Goal: Contribute content: Add original content to the website for others to see

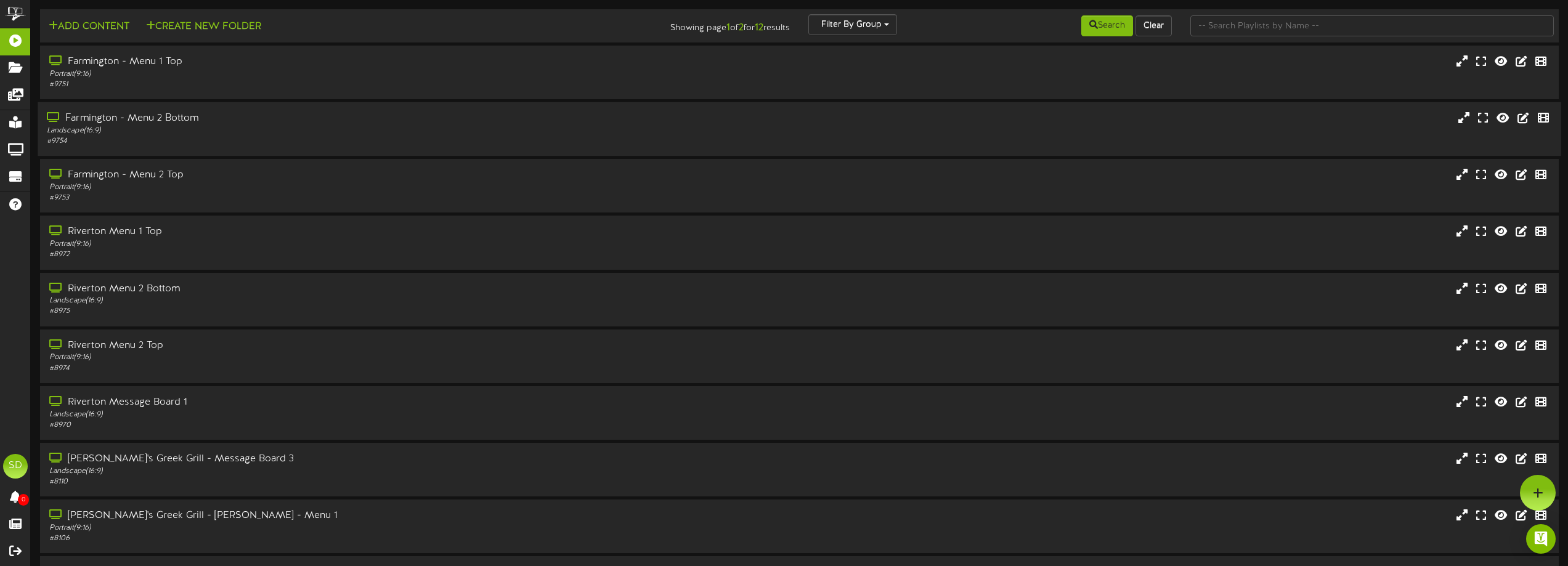
click at [353, 125] on div "Landscape ( 16:9 )" at bounding box center [355, 130] width 616 height 11
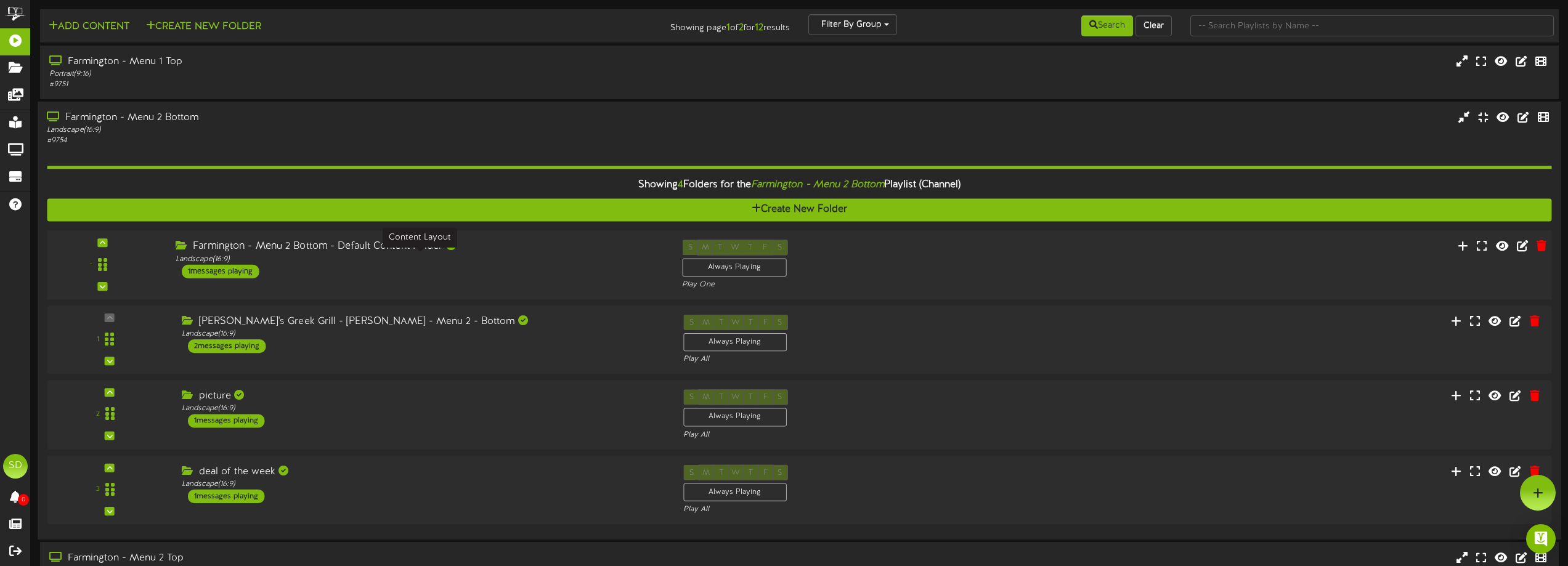
click at [437, 261] on div "Landscape ( 16:9 )" at bounding box center [419, 258] width 488 height 11
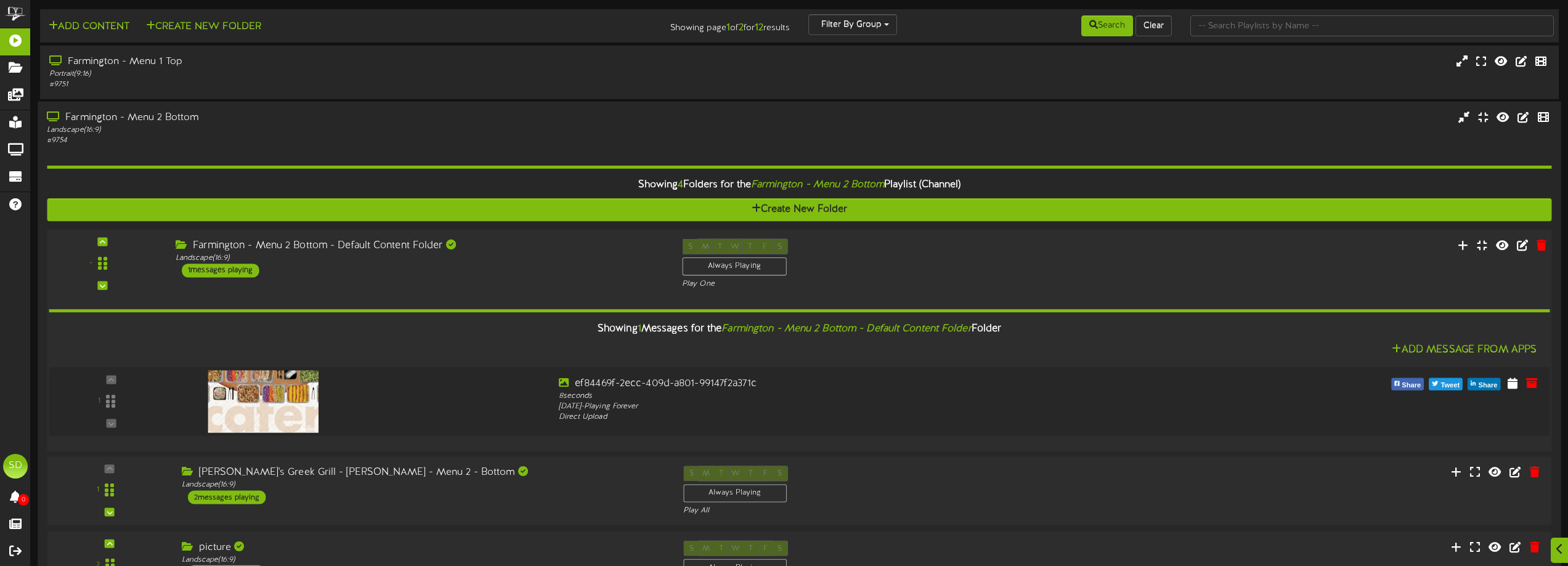
scroll to position [184, 0]
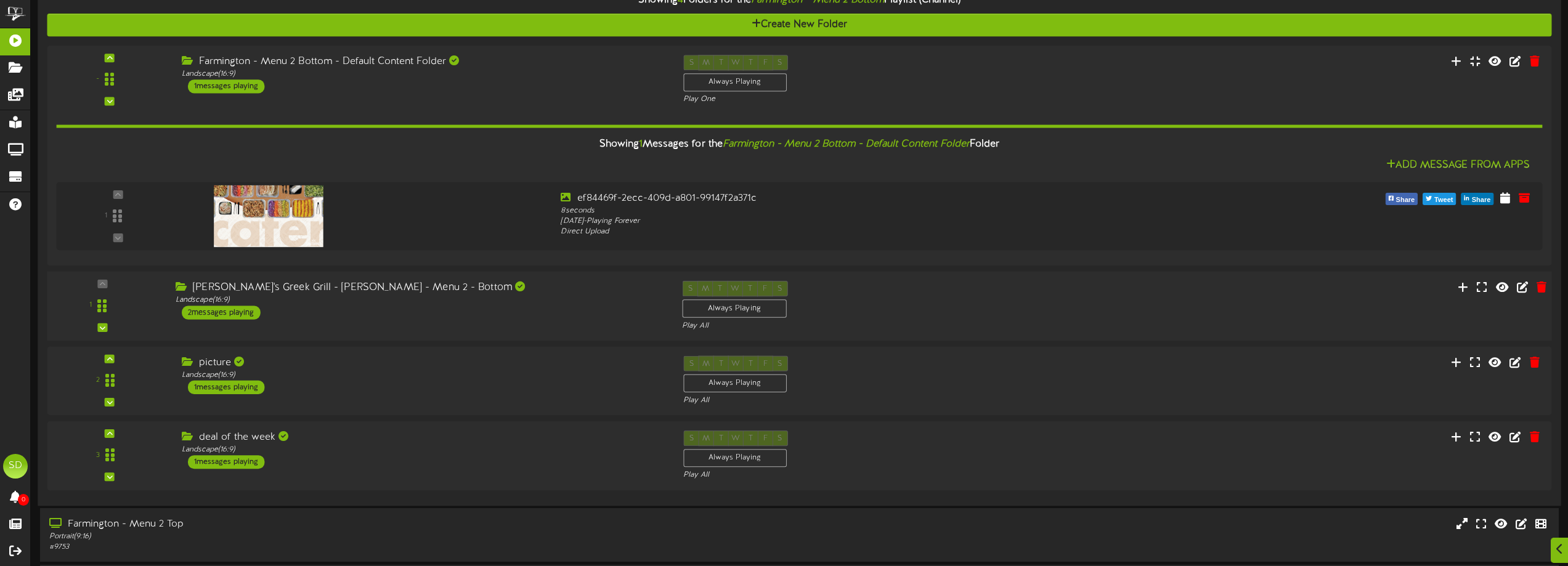
click at [444, 316] on div "[PERSON_NAME]'s Greek Grill - [PERSON_NAME] - Menu 2 - Bottom Landscape ( 16:9 …" at bounding box center [420, 300] width 507 height 38
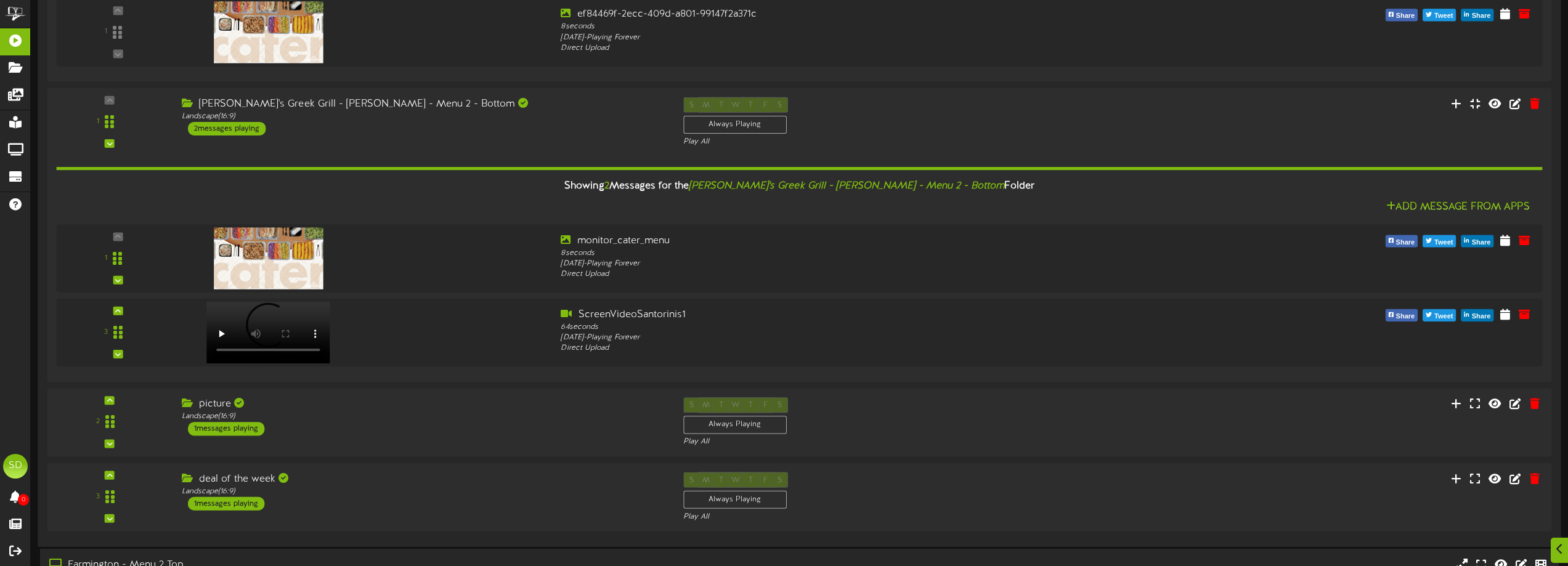
scroll to position [431, 0]
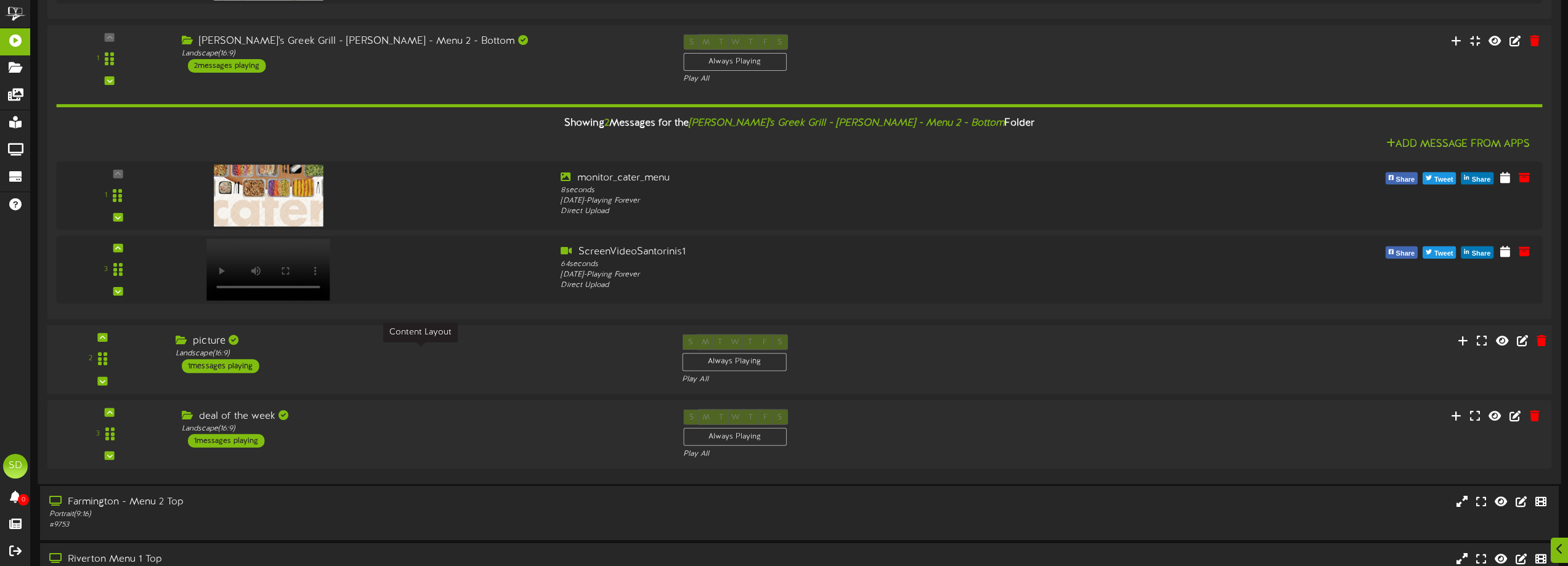
click at [430, 350] on div "Landscape ( 16:9 )" at bounding box center [419, 353] width 488 height 11
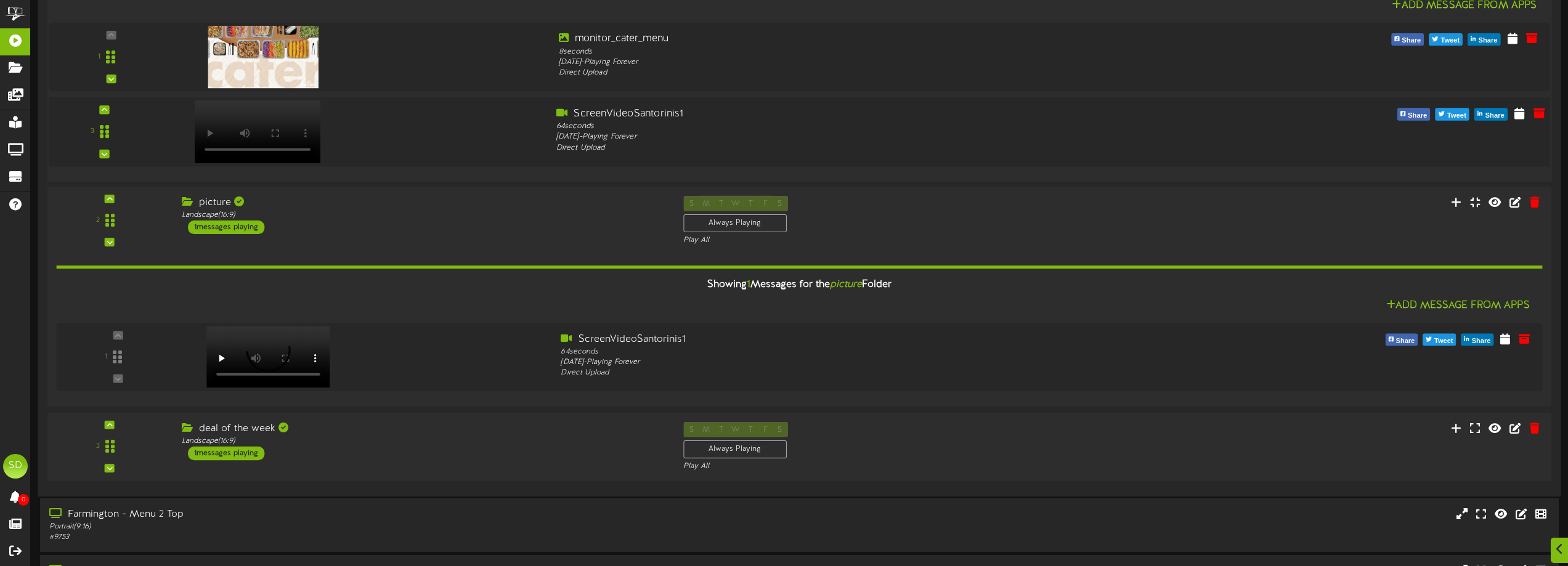
scroll to position [616, 0]
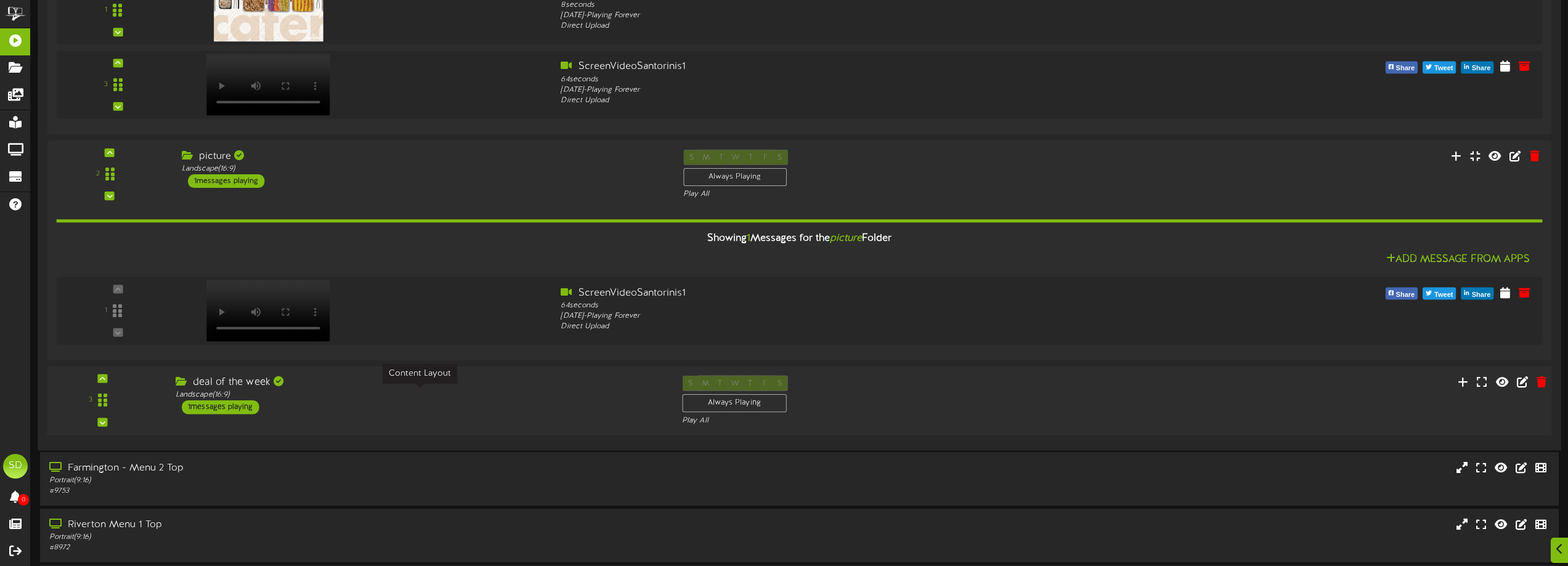
click at [445, 397] on div "Landscape ( 16:9 )" at bounding box center [419, 394] width 488 height 11
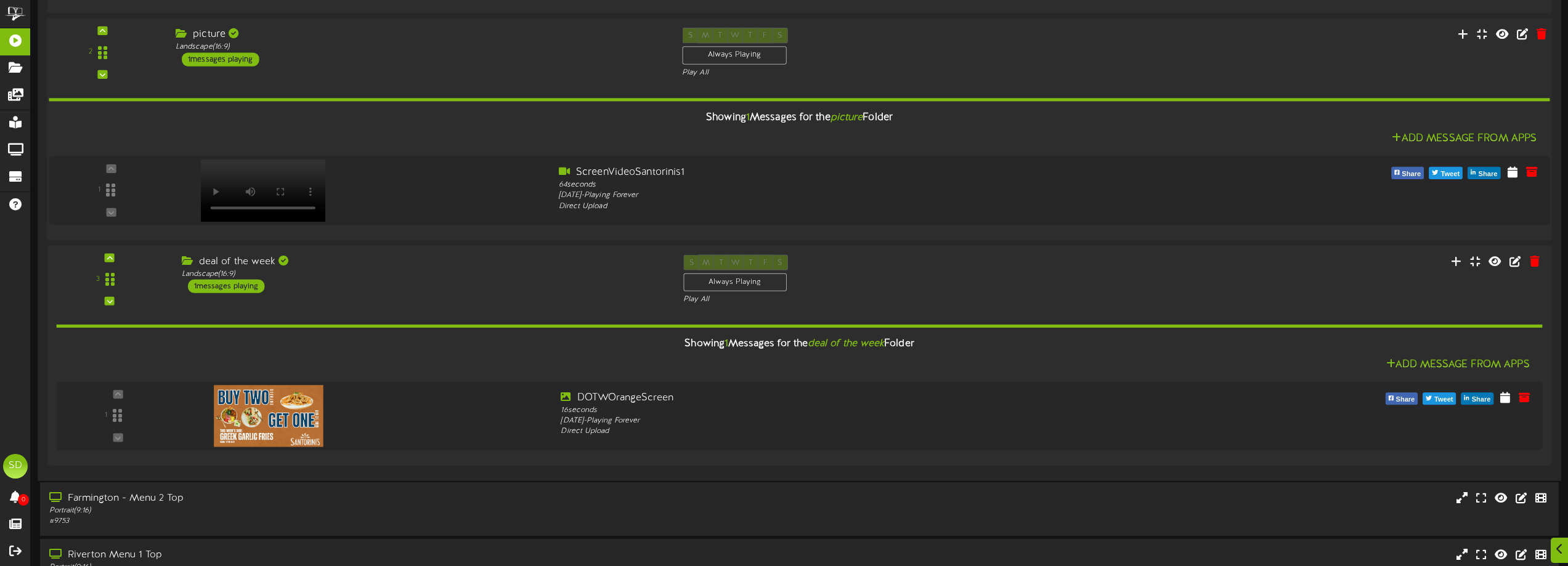
scroll to position [739, 0]
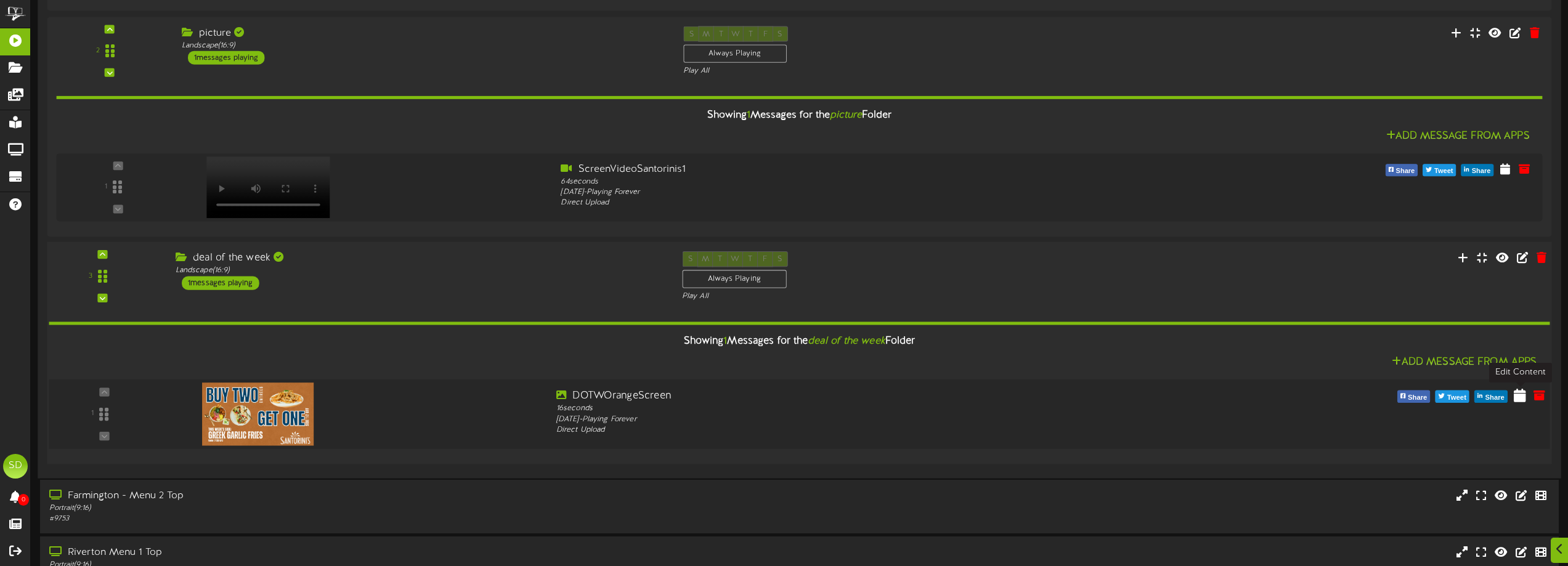
click at [1518, 395] on icon at bounding box center [1520, 394] width 12 height 14
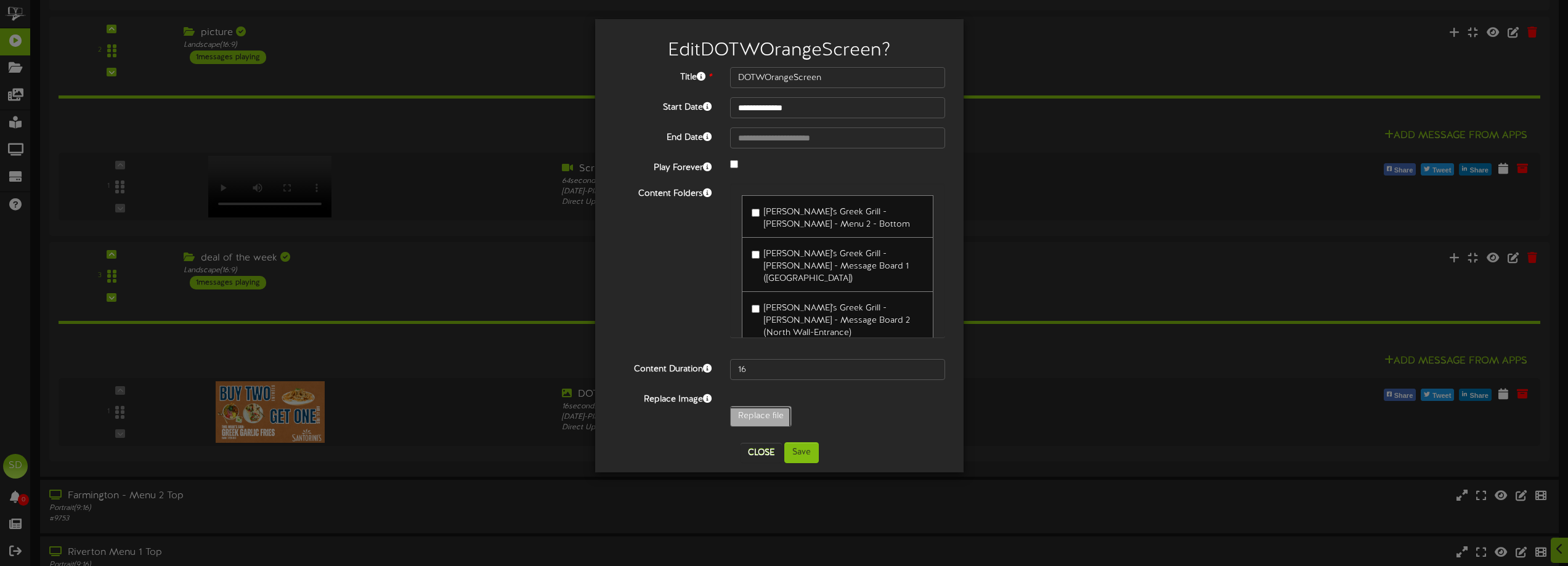
click at [759, 419] on input "Replace file" at bounding box center [121, 451] width 1341 height 88
type input "**********"
type input "DOWGrilledShrimp1"
click at [806, 456] on button "Save" at bounding box center [801, 452] width 34 height 21
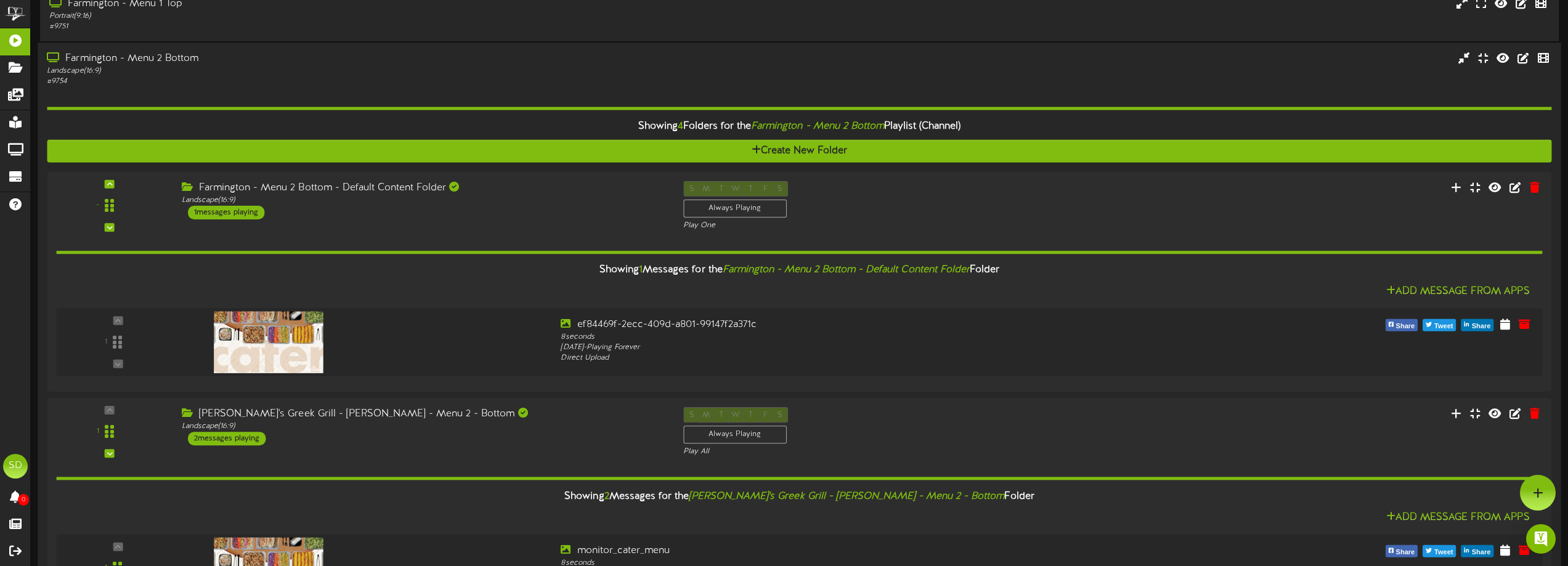
scroll to position [0, 0]
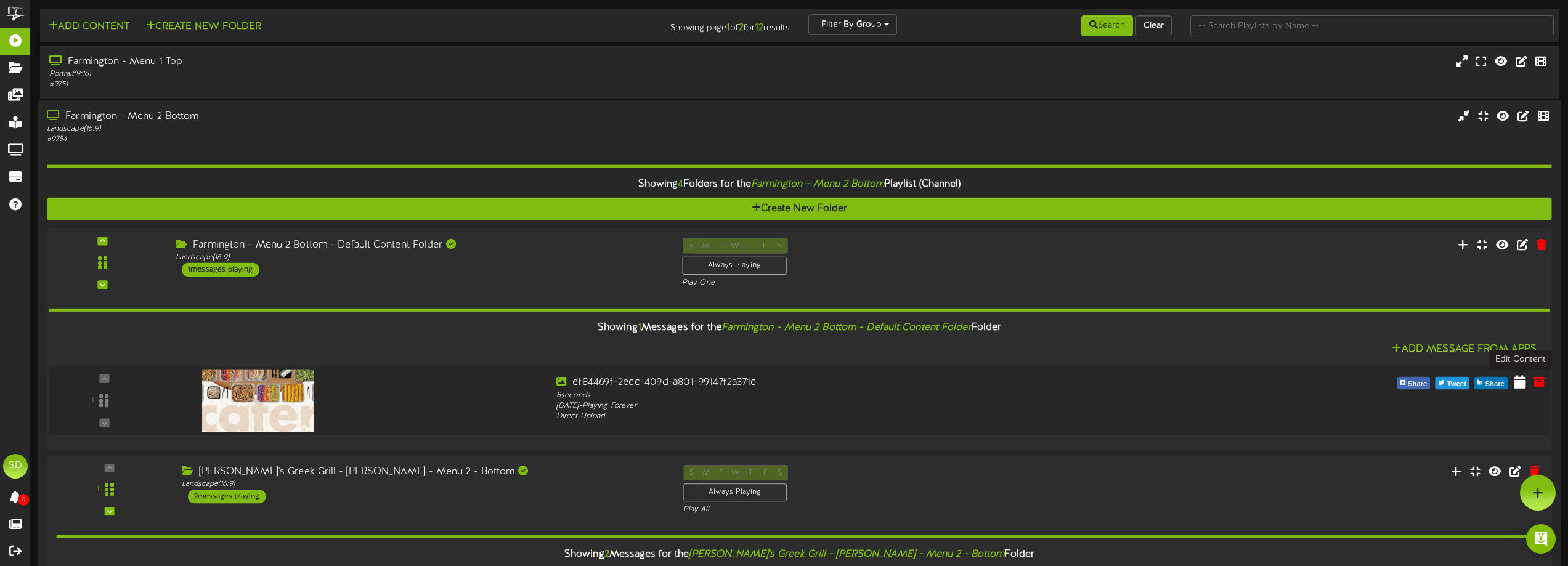
click at [1520, 389] on button at bounding box center [1520, 384] width 20 height 20
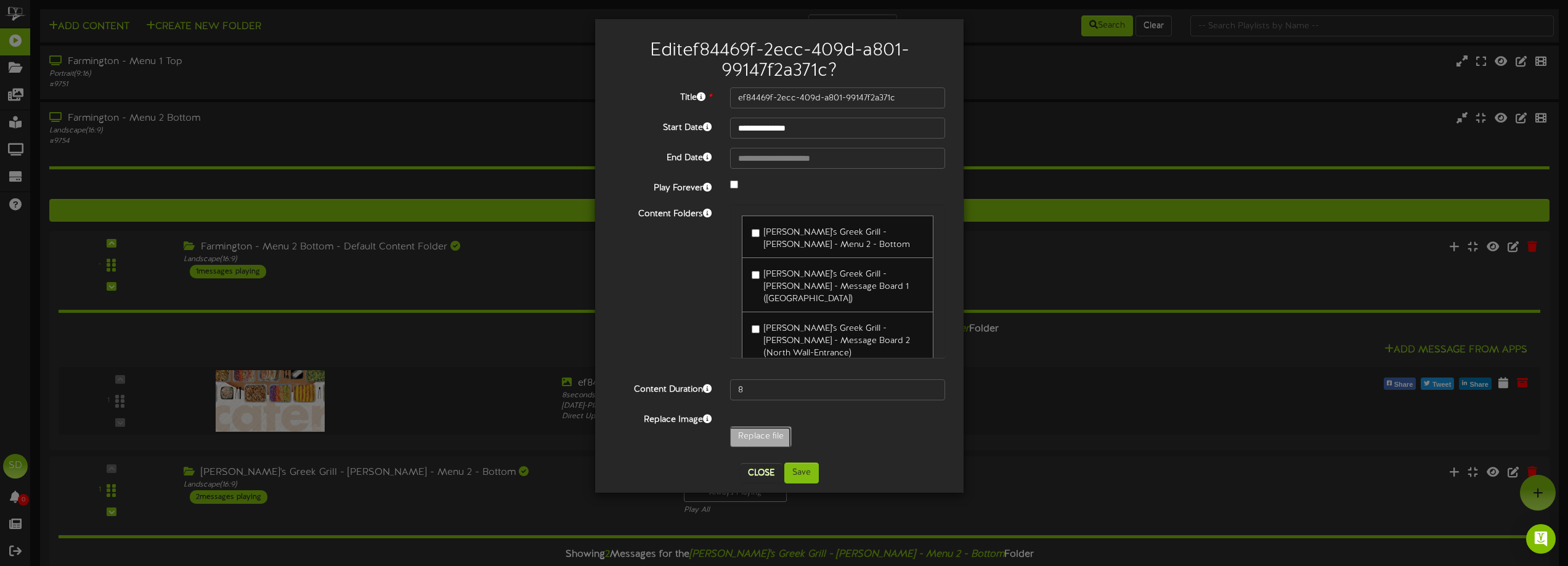
click at [759, 435] on input "Replace file" at bounding box center [121, 471] width 1341 height 88
type input "**********"
type input "DOWGrilledShrimp1"
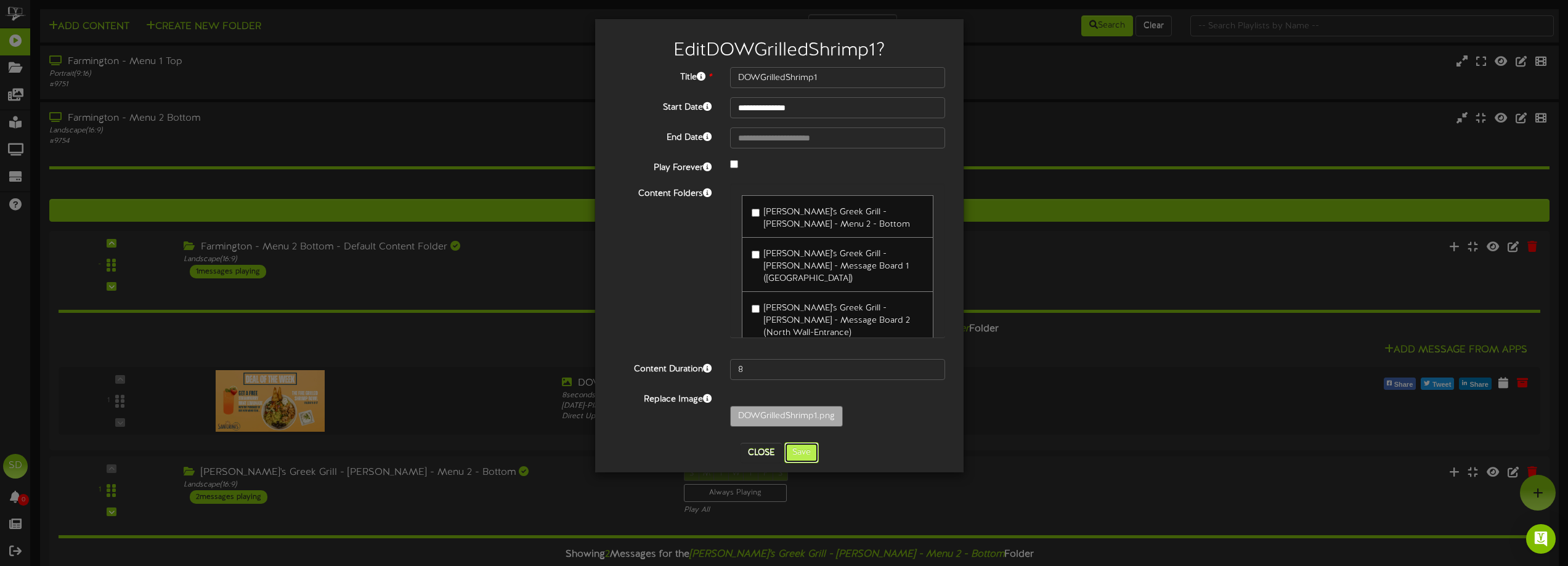
click at [808, 447] on button "Save" at bounding box center [801, 452] width 34 height 21
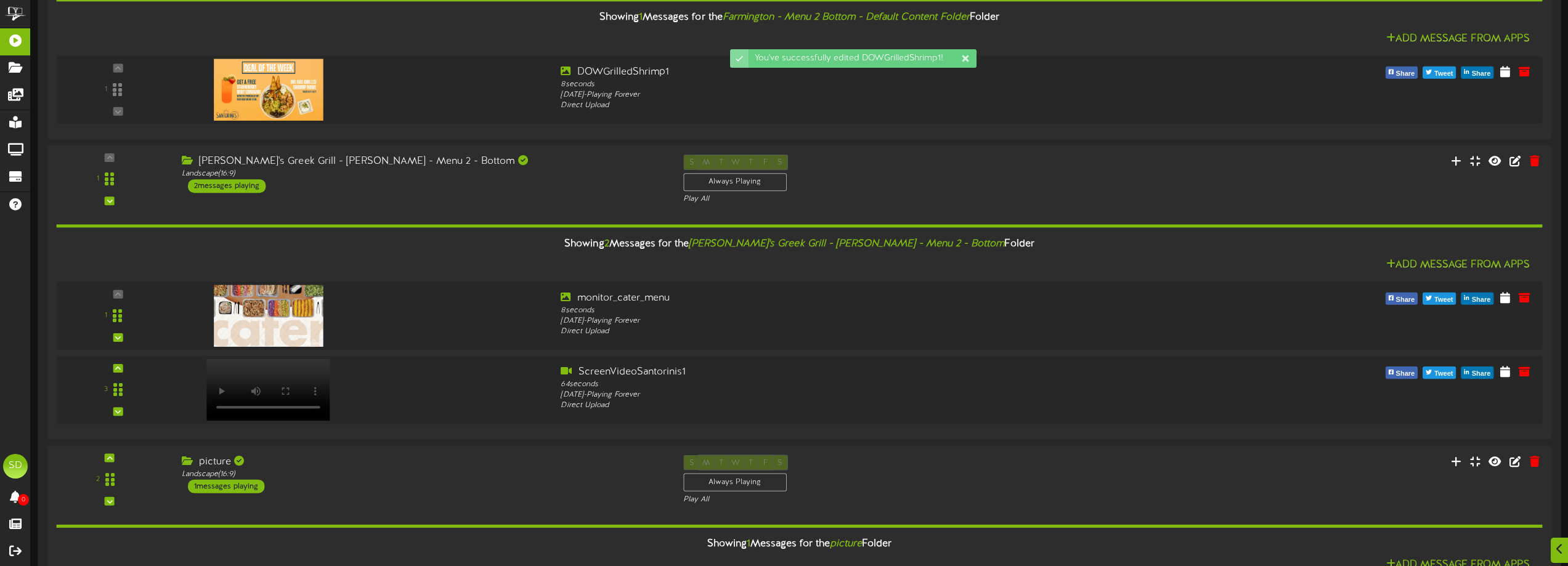
scroll to position [431, 0]
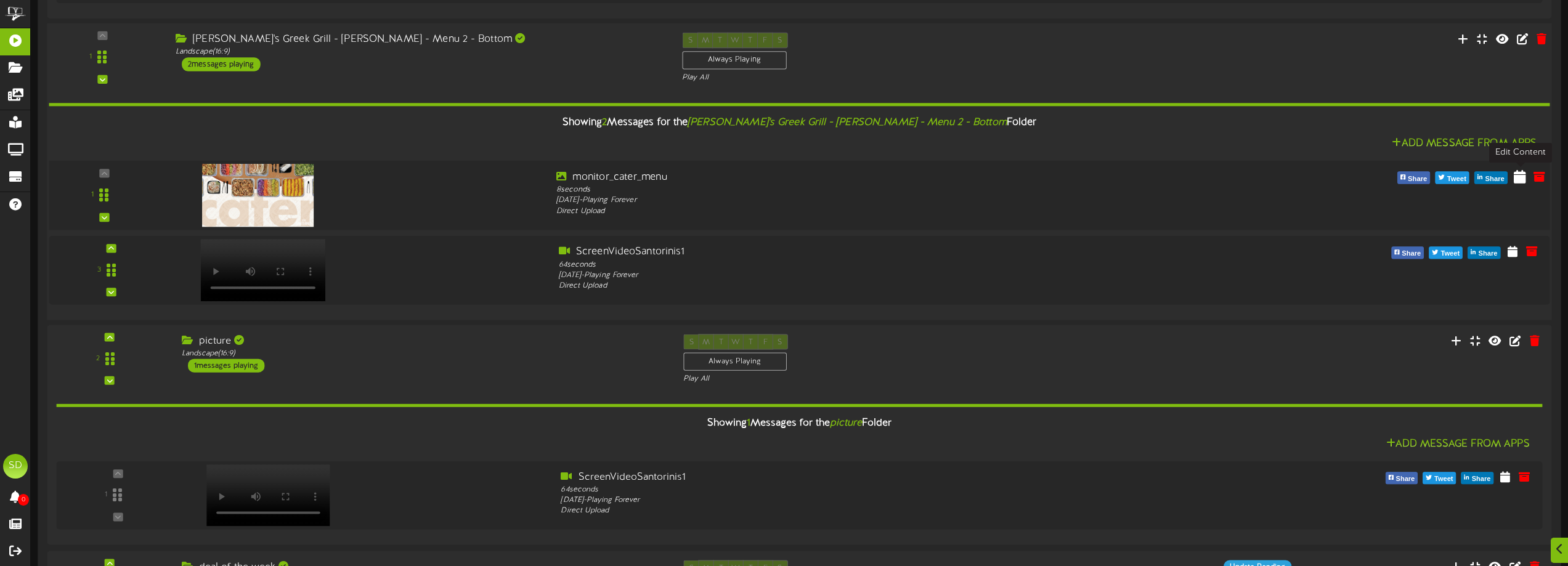
click at [1519, 179] on icon at bounding box center [1520, 176] width 12 height 14
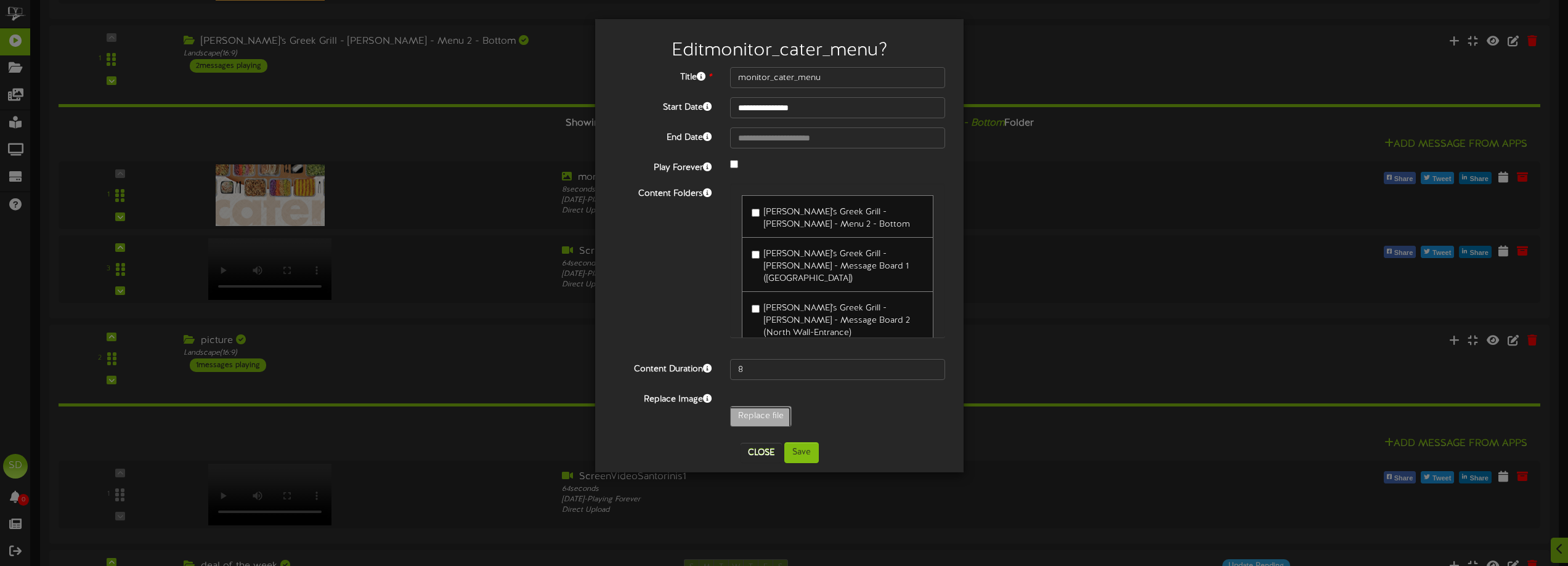
click at [775, 412] on input "Replace file" at bounding box center [121, 451] width 1341 height 88
type input "**********"
type input "DOWGrilledShrimp1"
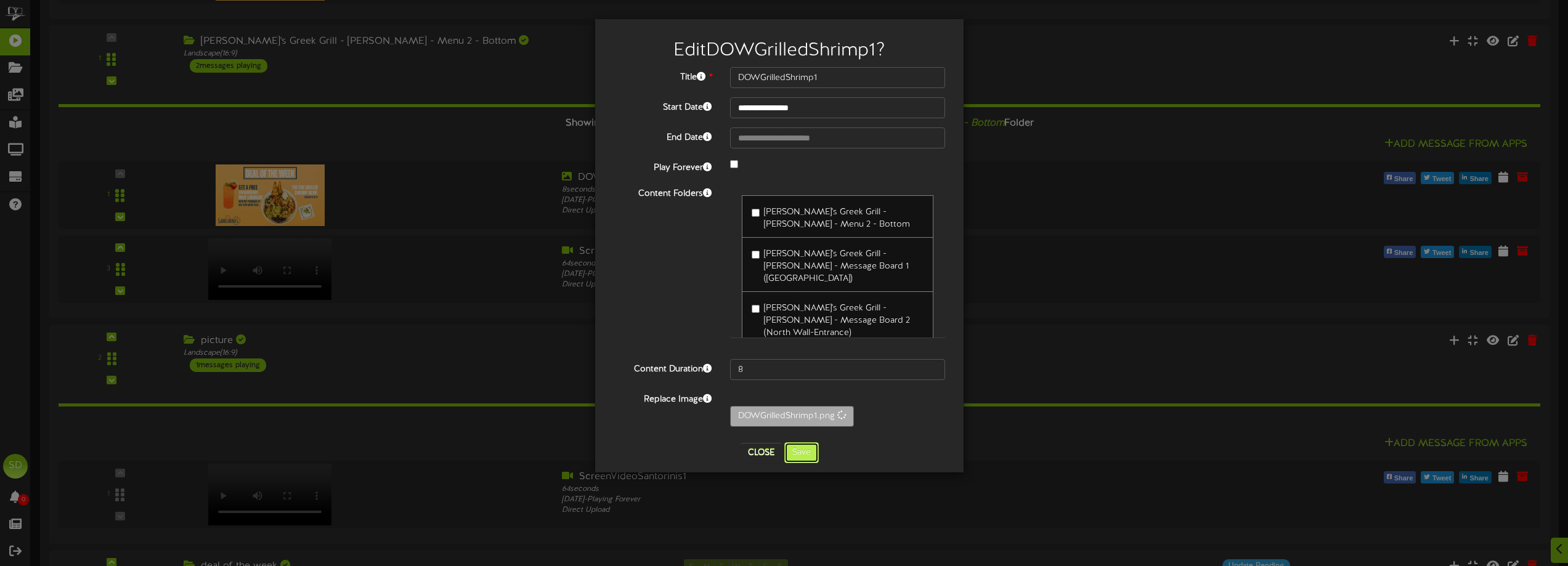
click at [803, 445] on button "Save" at bounding box center [801, 452] width 34 height 21
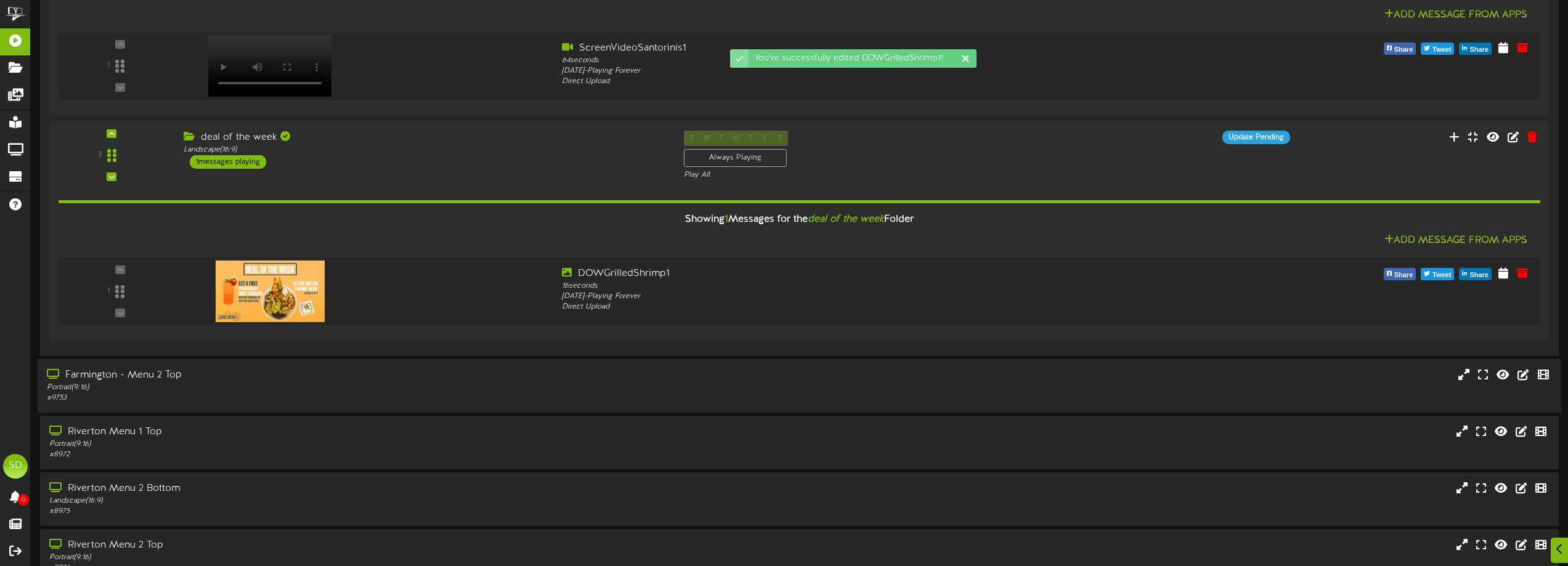
scroll to position [985, 0]
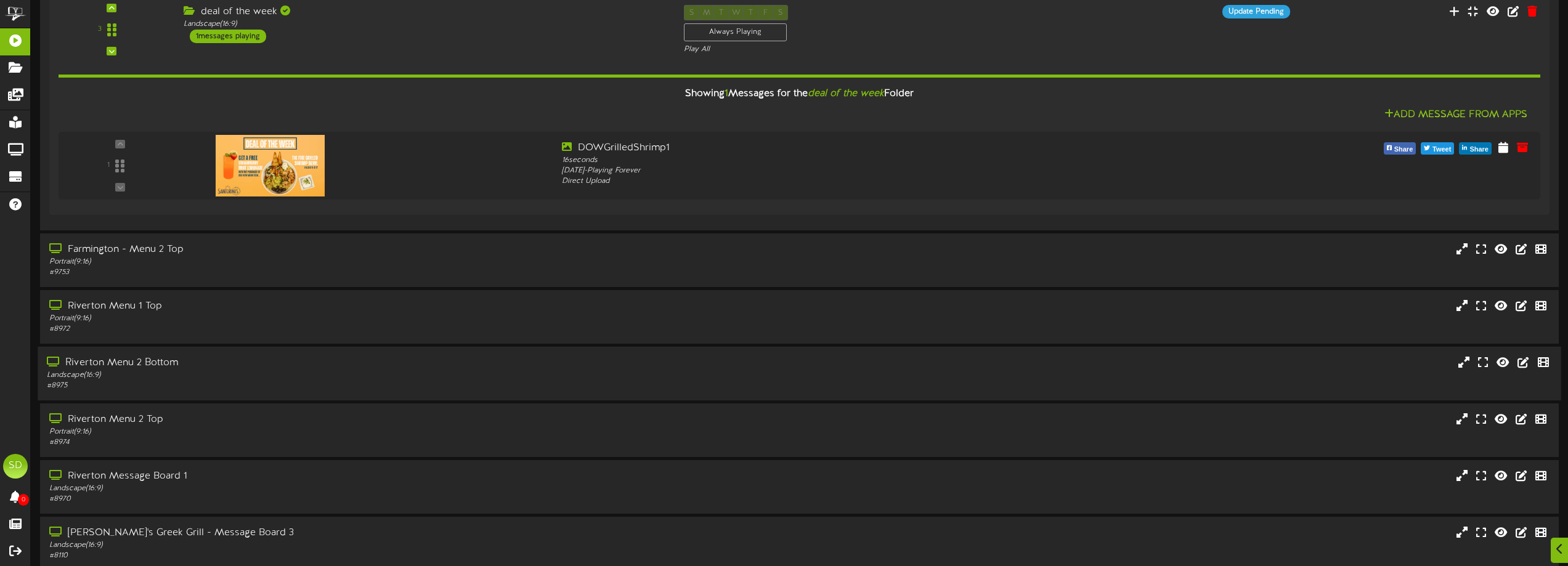
click at [338, 382] on div "# 8975" at bounding box center [355, 385] width 616 height 11
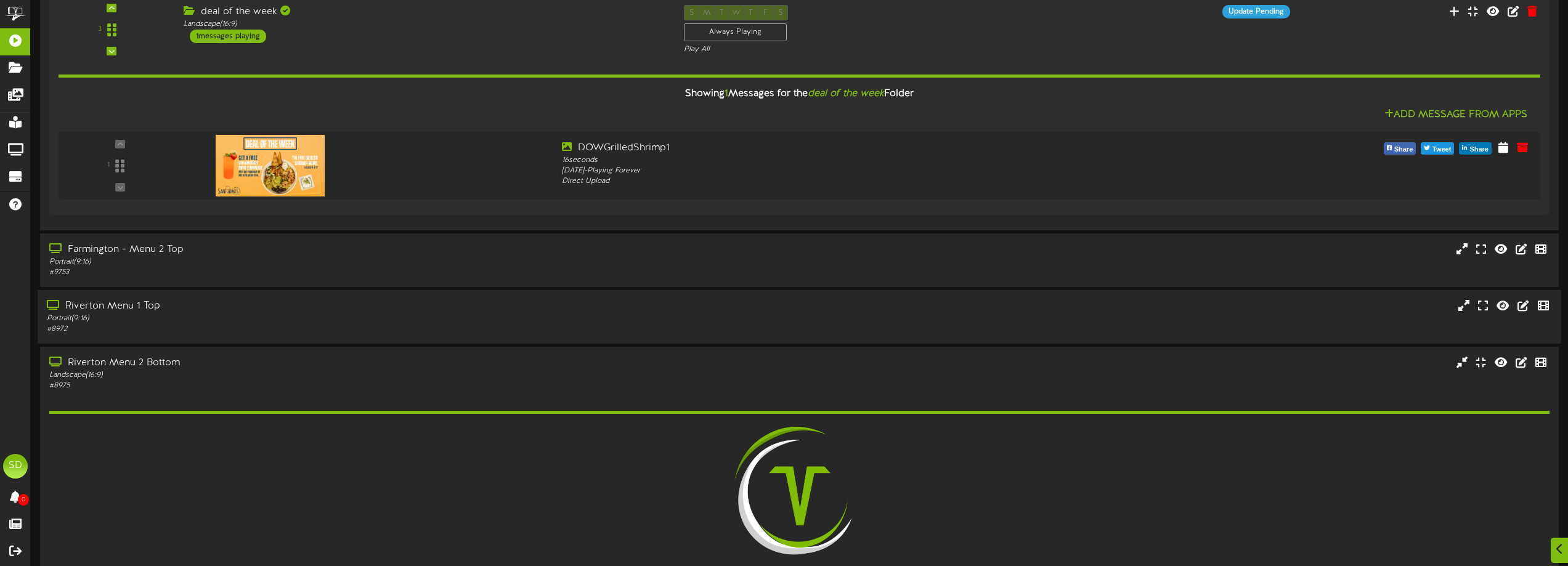
scroll to position [1232, 0]
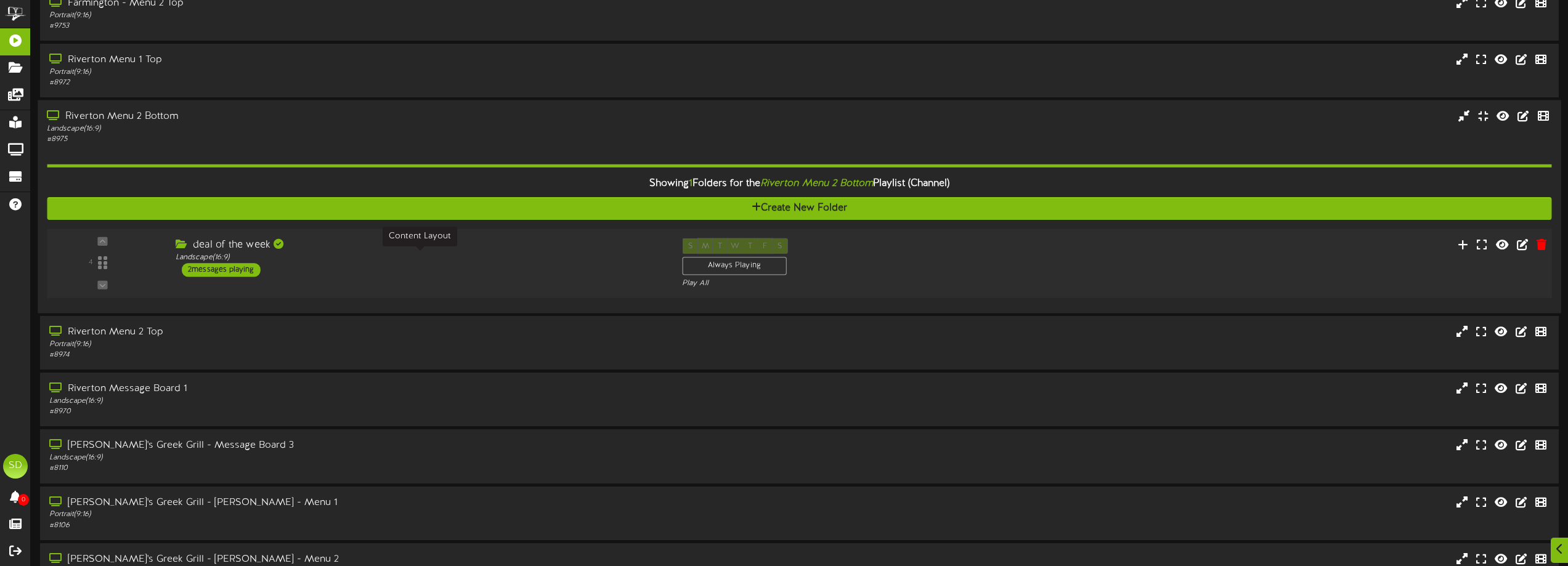
click at [554, 258] on div "Landscape ( 16:9 )" at bounding box center [419, 258] width 488 height 11
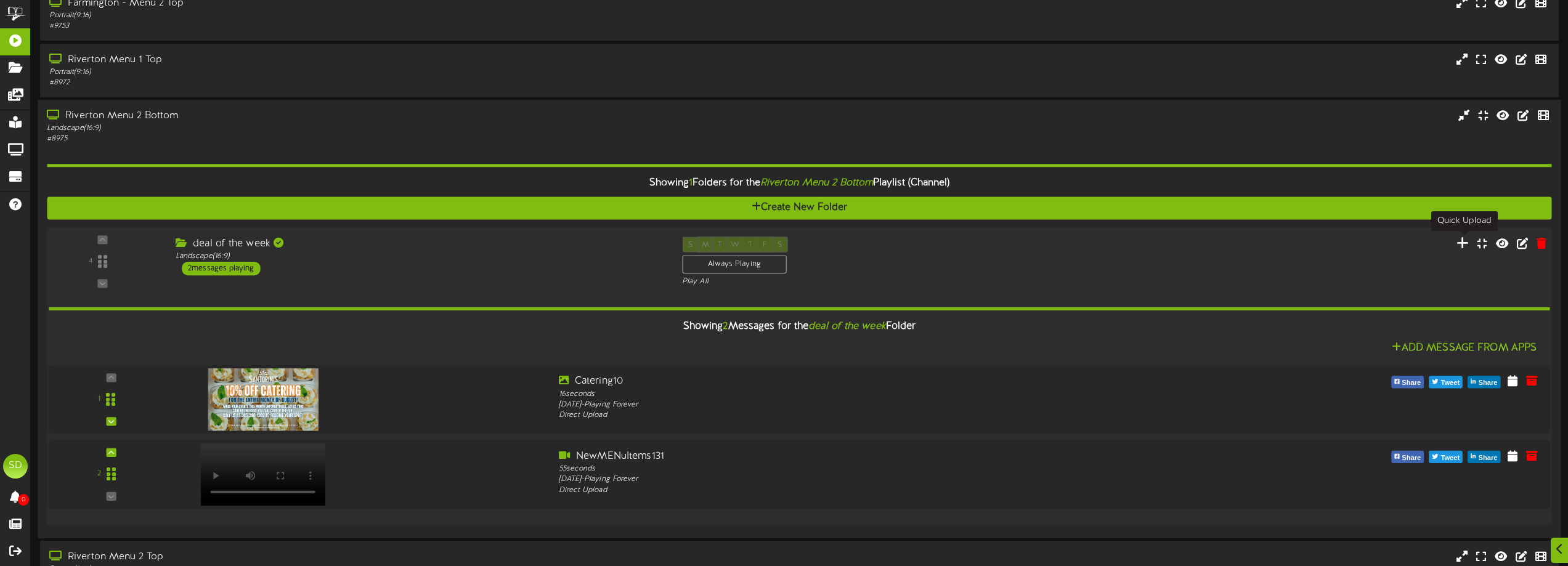
click at [1461, 243] on icon at bounding box center [1463, 242] width 13 height 14
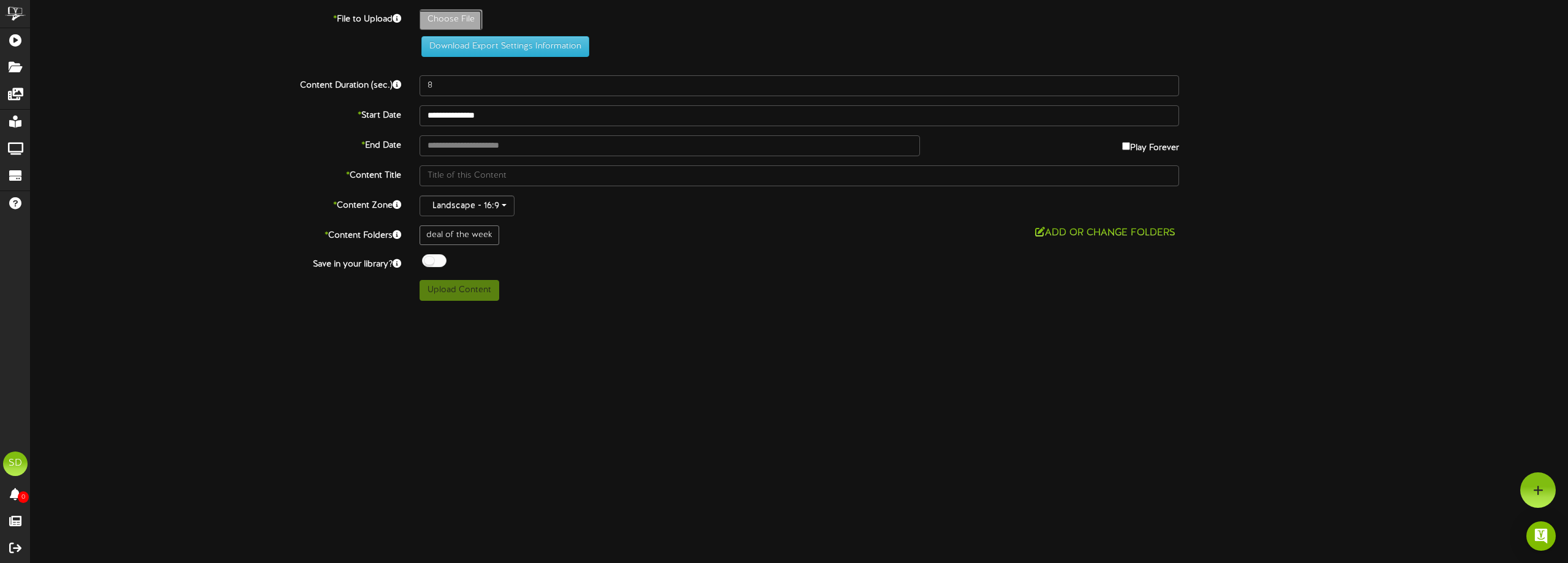
type input "**********"
type input "DOWGrilledShrimp1"
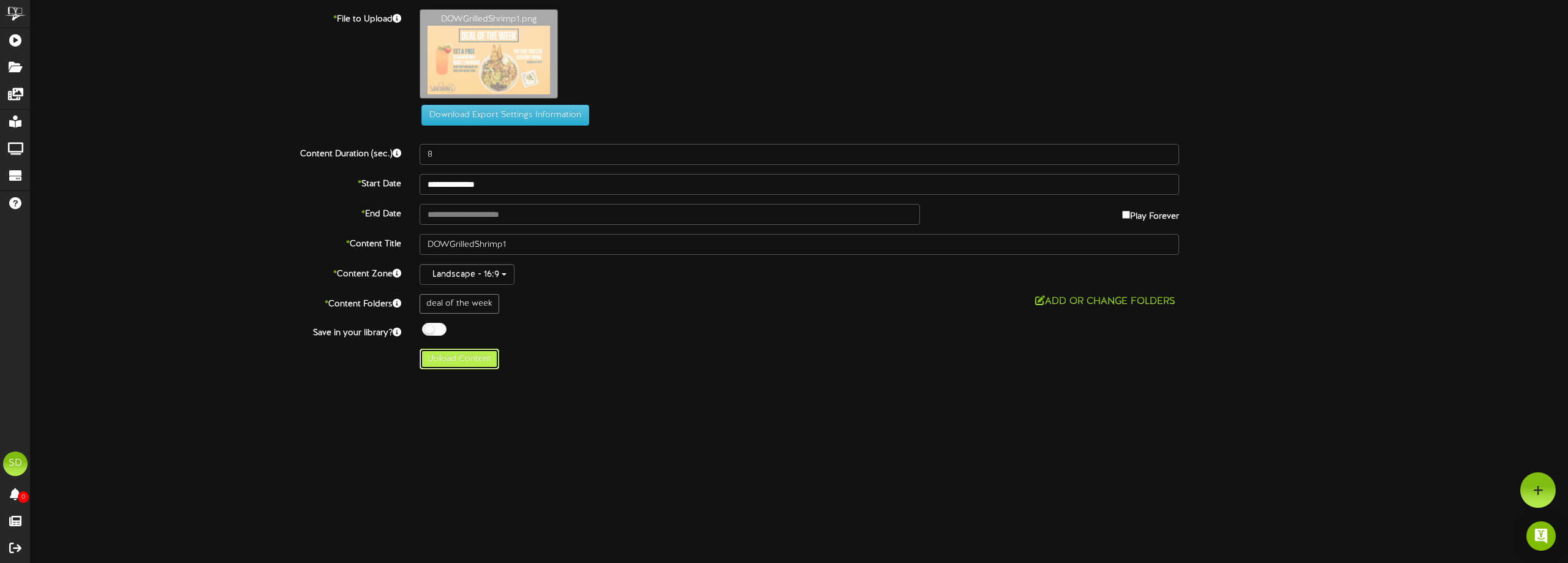
click at [467, 365] on button "Upload Content" at bounding box center [459, 358] width 79 height 21
type input "**********"
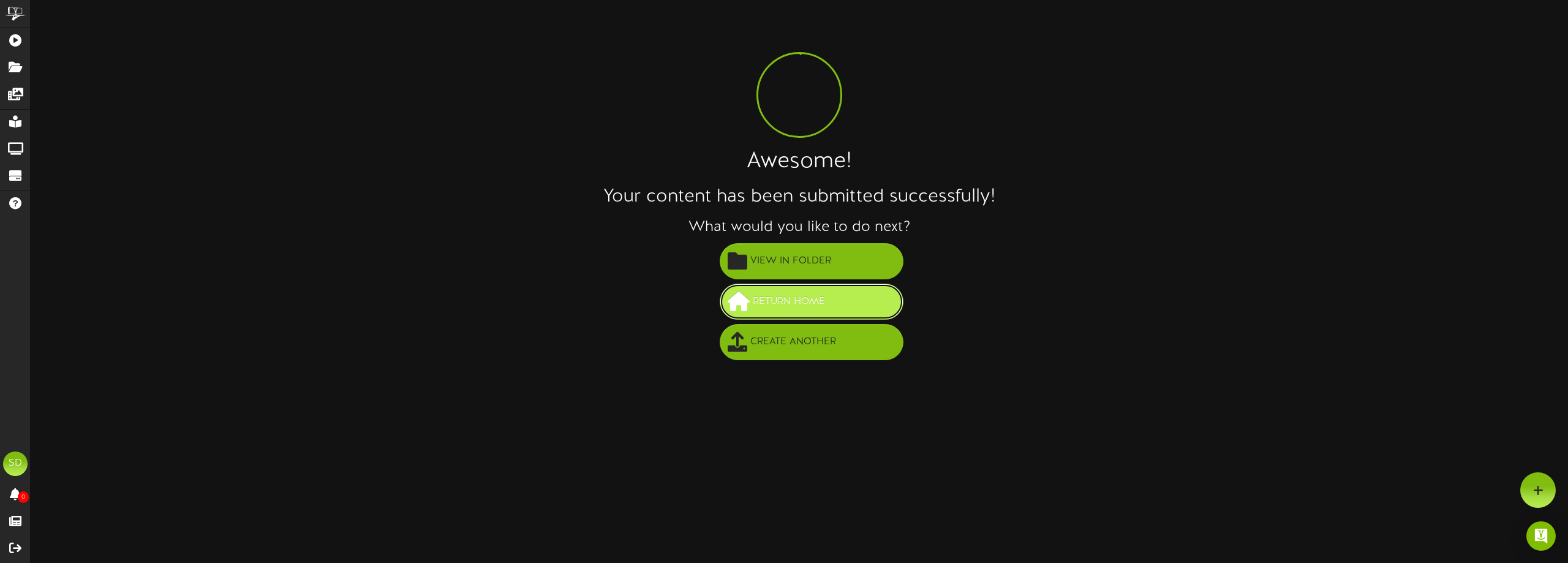
click at [793, 301] on span "Return Home" at bounding box center [789, 302] width 79 height 21
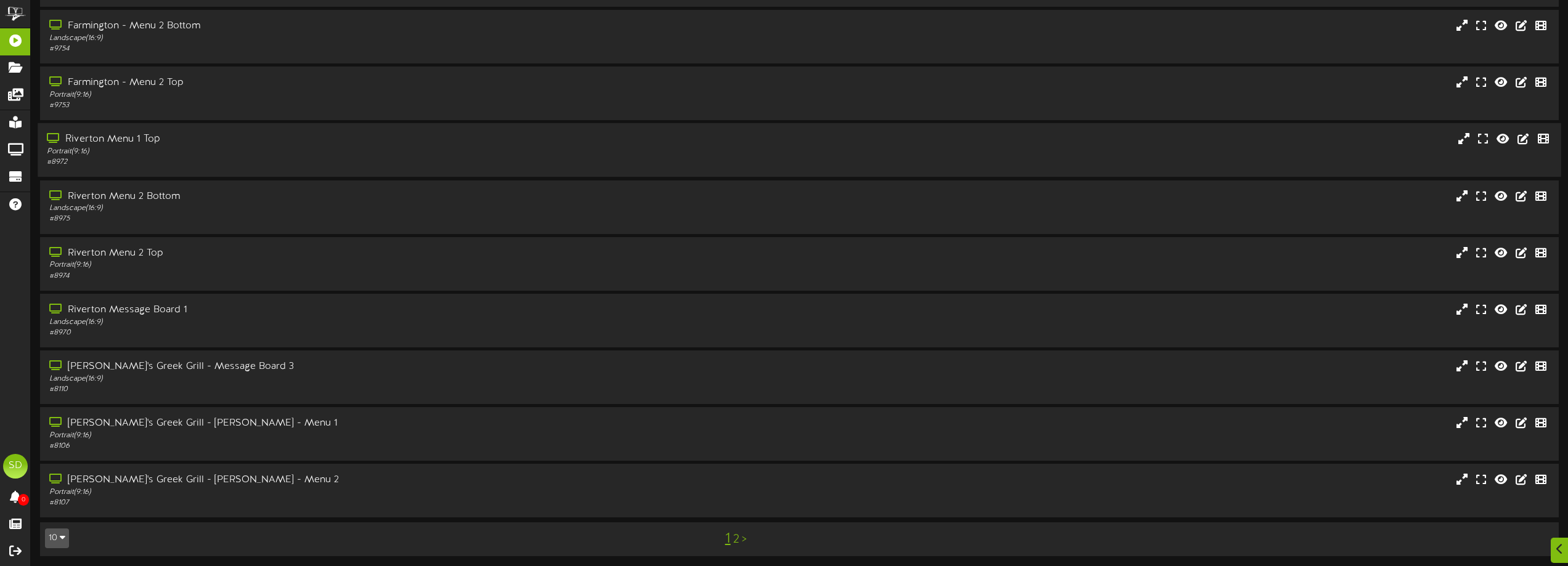
scroll to position [95, 0]
click at [198, 316] on div "Landscape ( 16:9 )" at bounding box center [355, 320] width 616 height 11
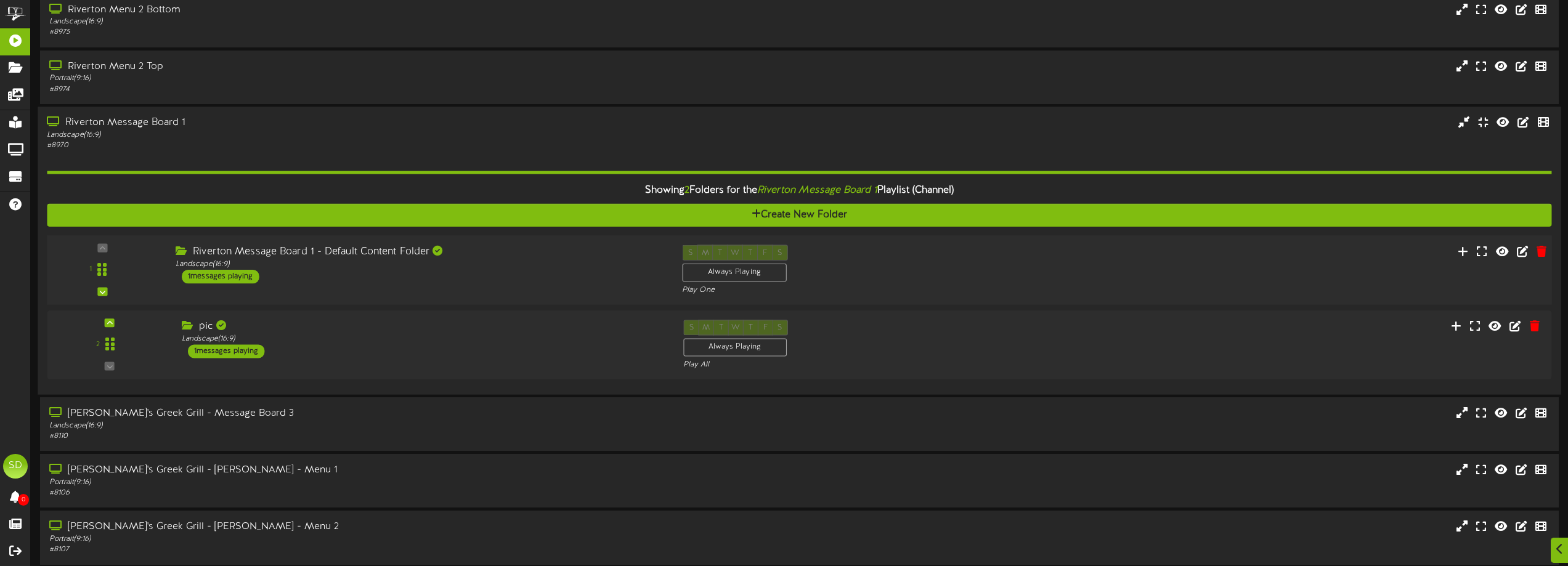
scroll to position [280, 0]
click at [460, 281] on div "Riverton Message Board 1 - Default Content Folder Landscape ( 16:9 ) 1 messages…" at bounding box center [420, 263] width 507 height 38
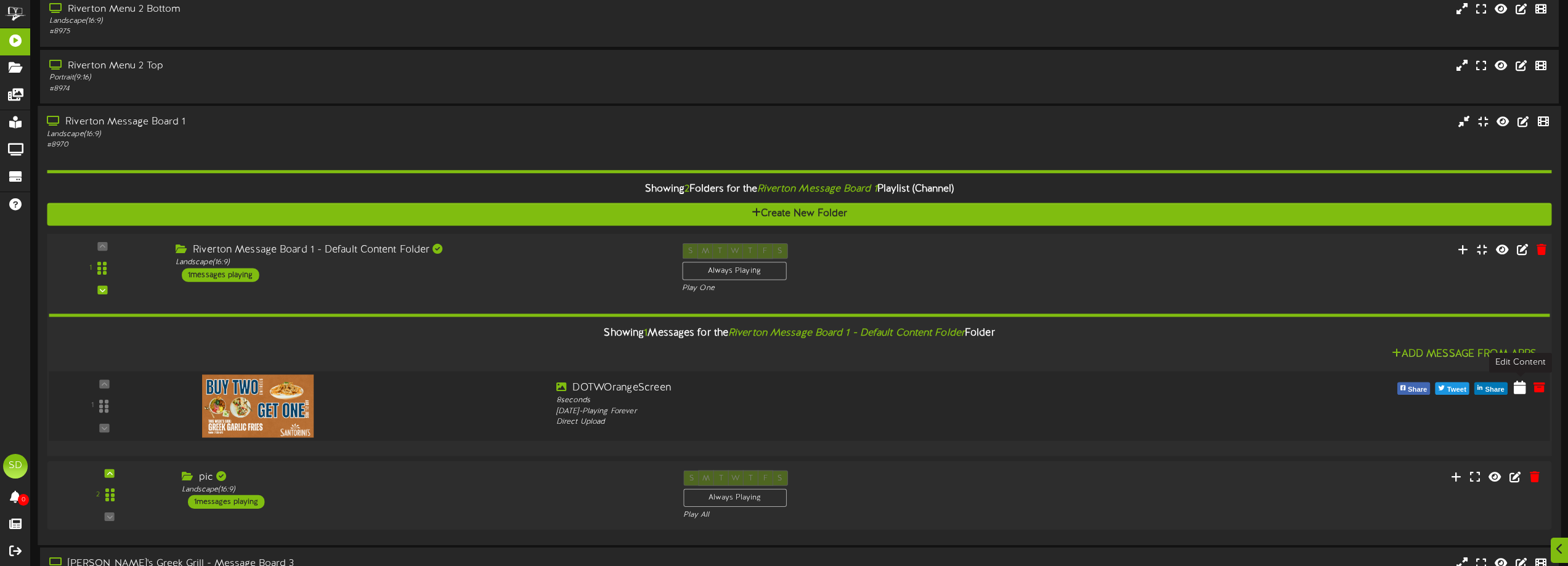
click at [1526, 392] on icon at bounding box center [1520, 387] width 12 height 14
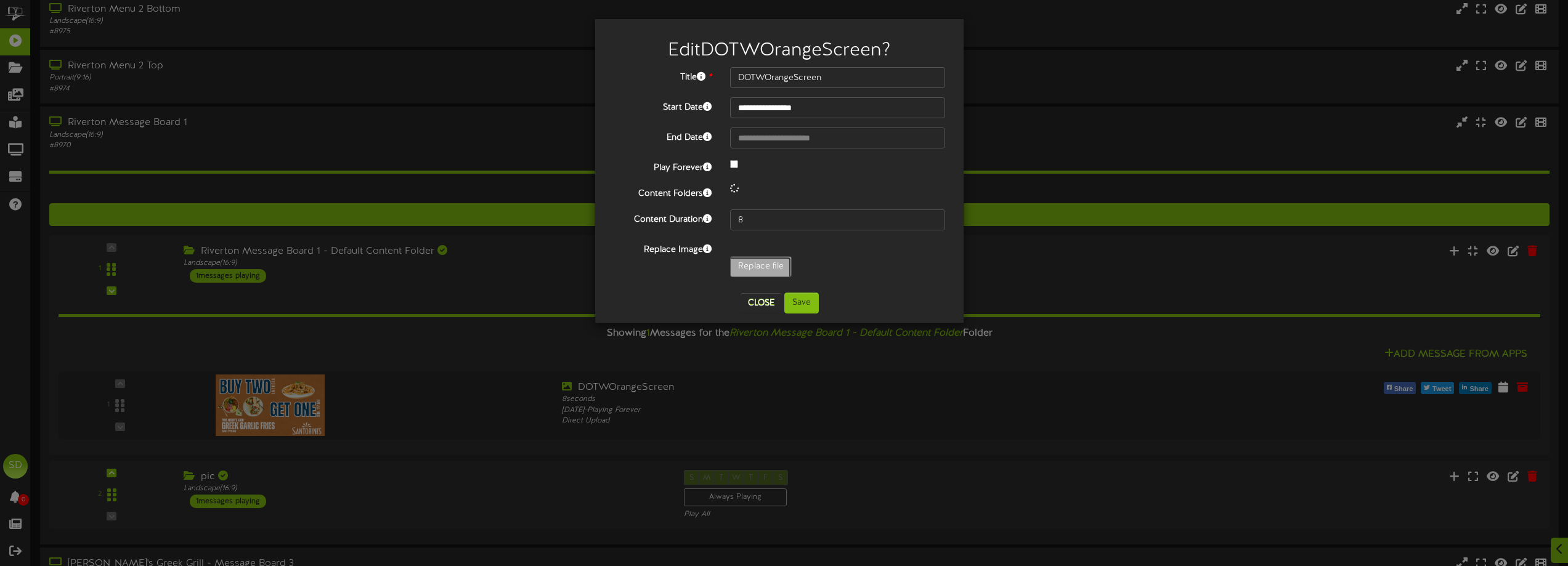
click at [774, 264] on input "Replace file" at bounding box center [121, 301] width 1341 height 88
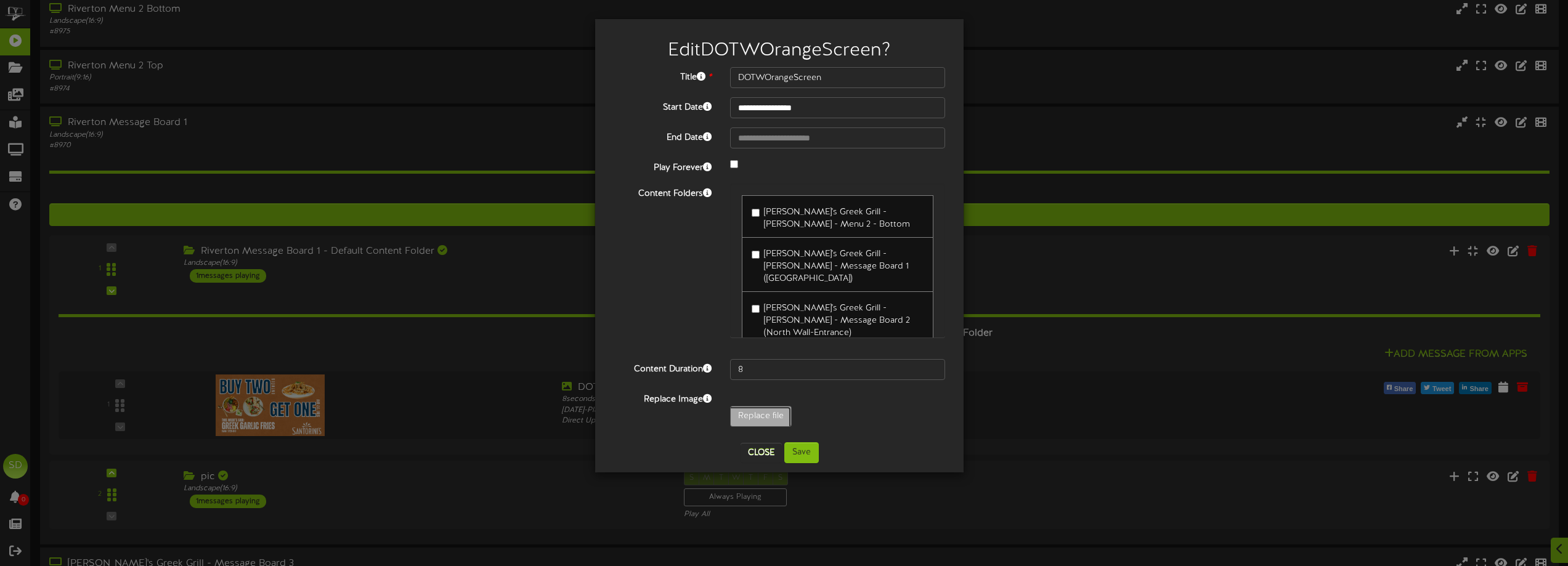
type input "**********"
type input "DOWGrilledShrimp1"
click at [814, 456] on button "Save" at bounding box center [801, 452] width 34 height 21
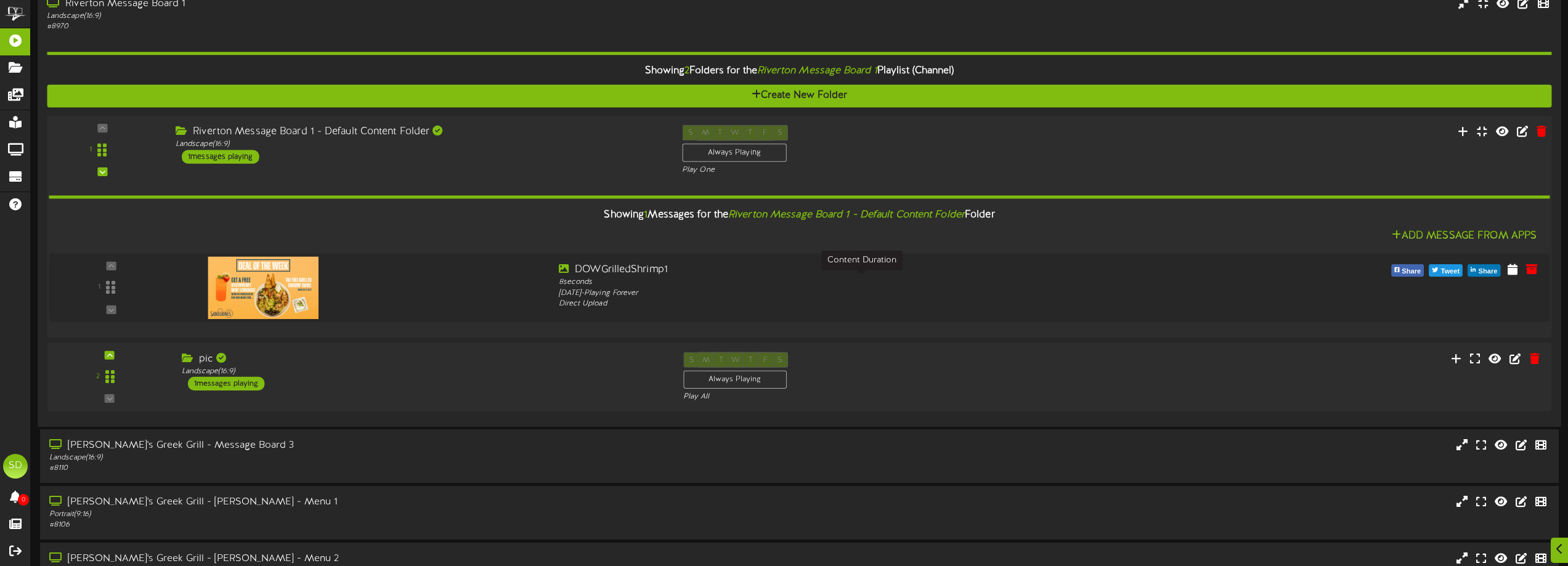
scroll to position [403, 0]
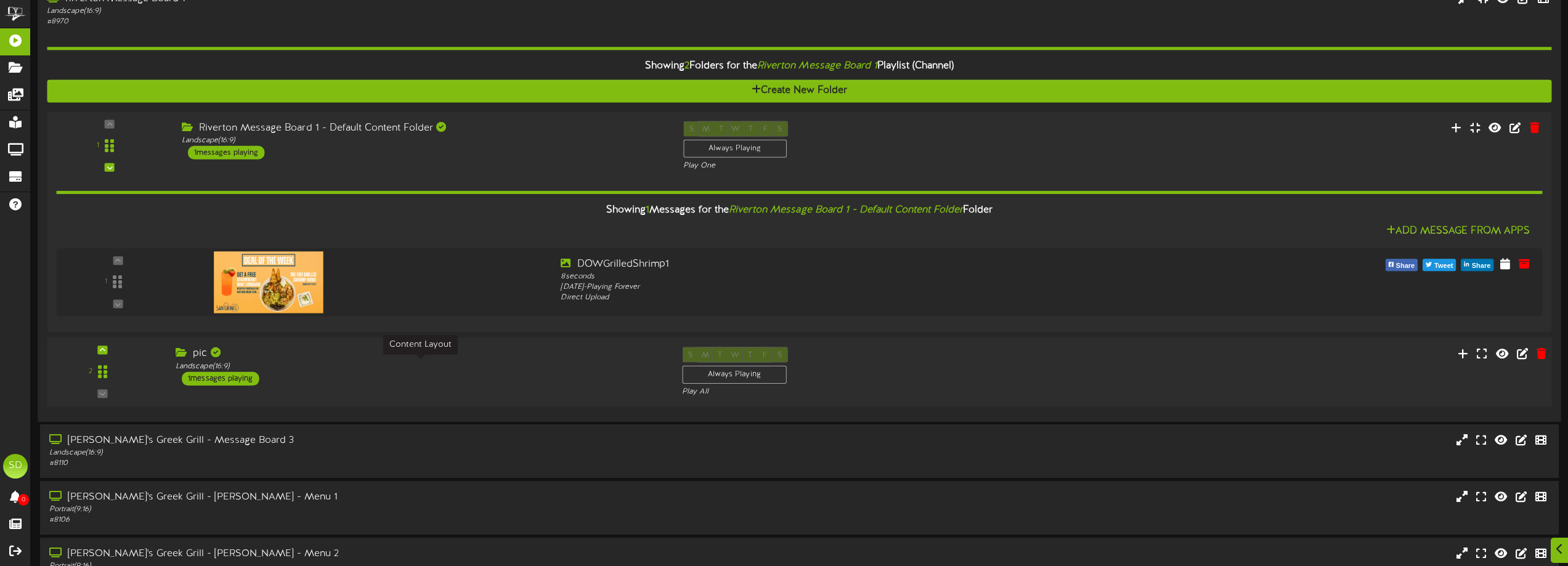
click at [431, 367] on div "Landscape ( 16:9 )" at bounding box center [419, 366] width 488 height 11
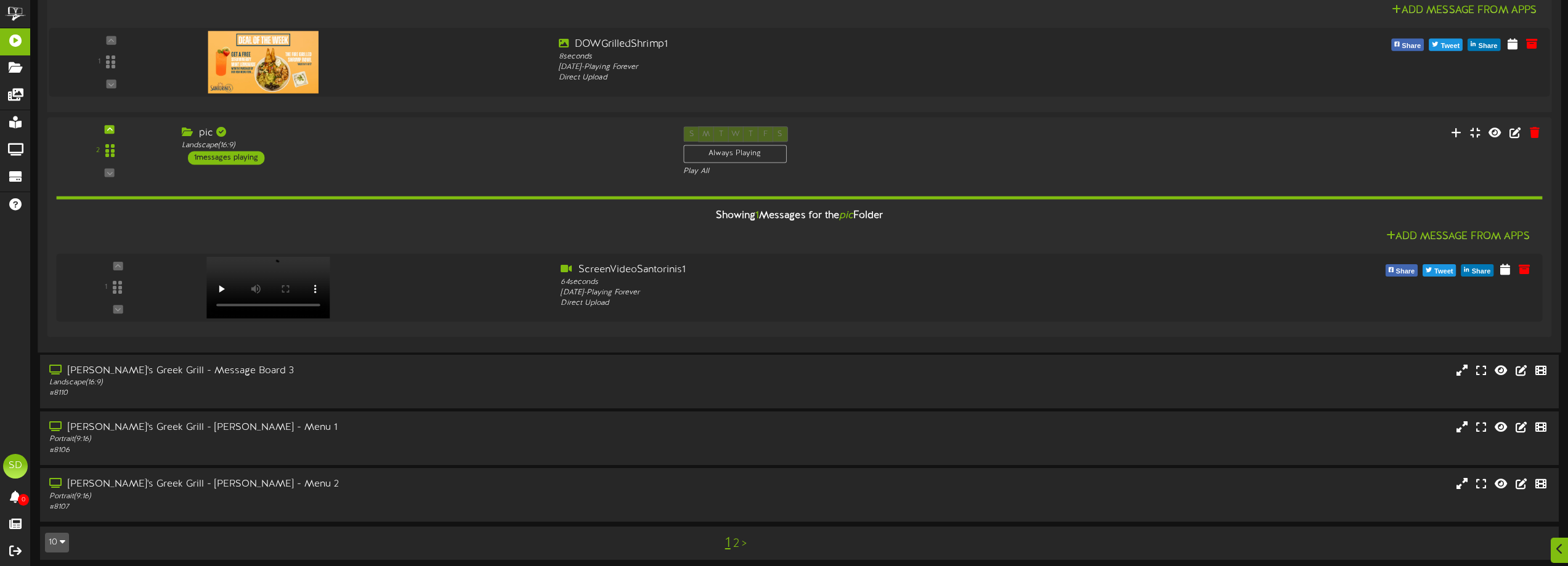
scroll to position [629, 0]
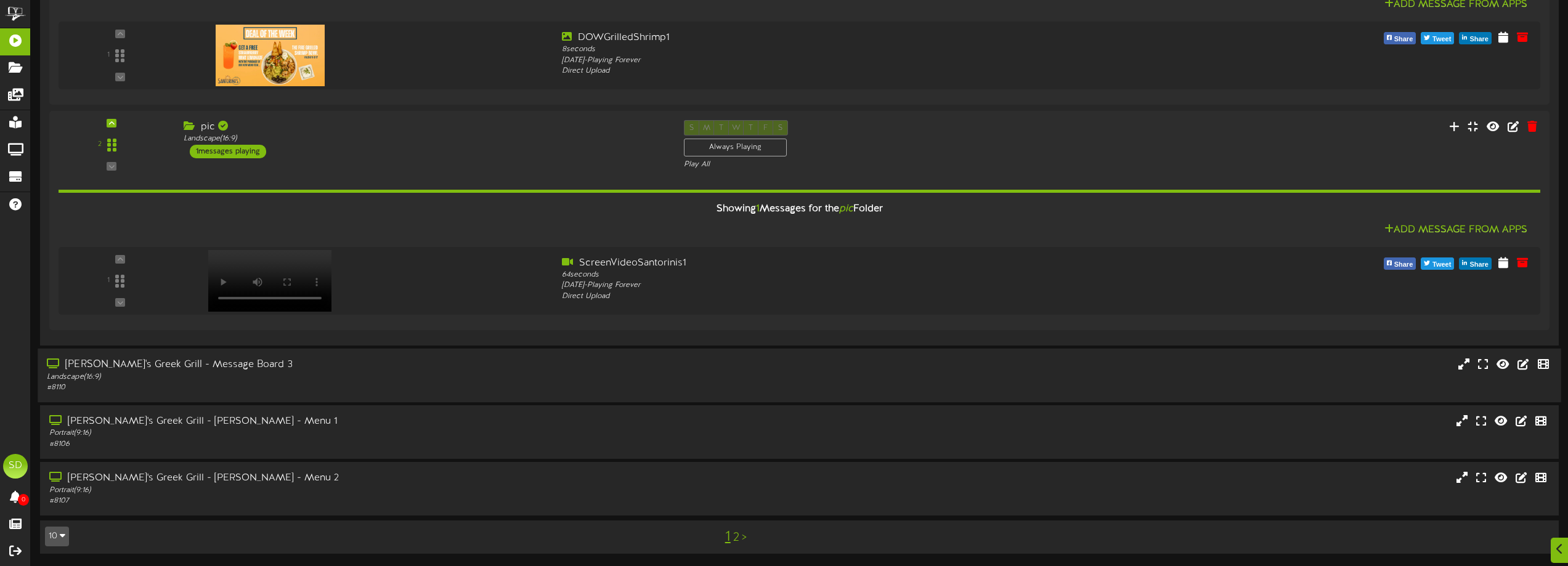
click at [417, 364] on div "[PERSON_NAME]'s Greek Grill - Message Board 3" at bounding box center [355, 365] width 616 height 14
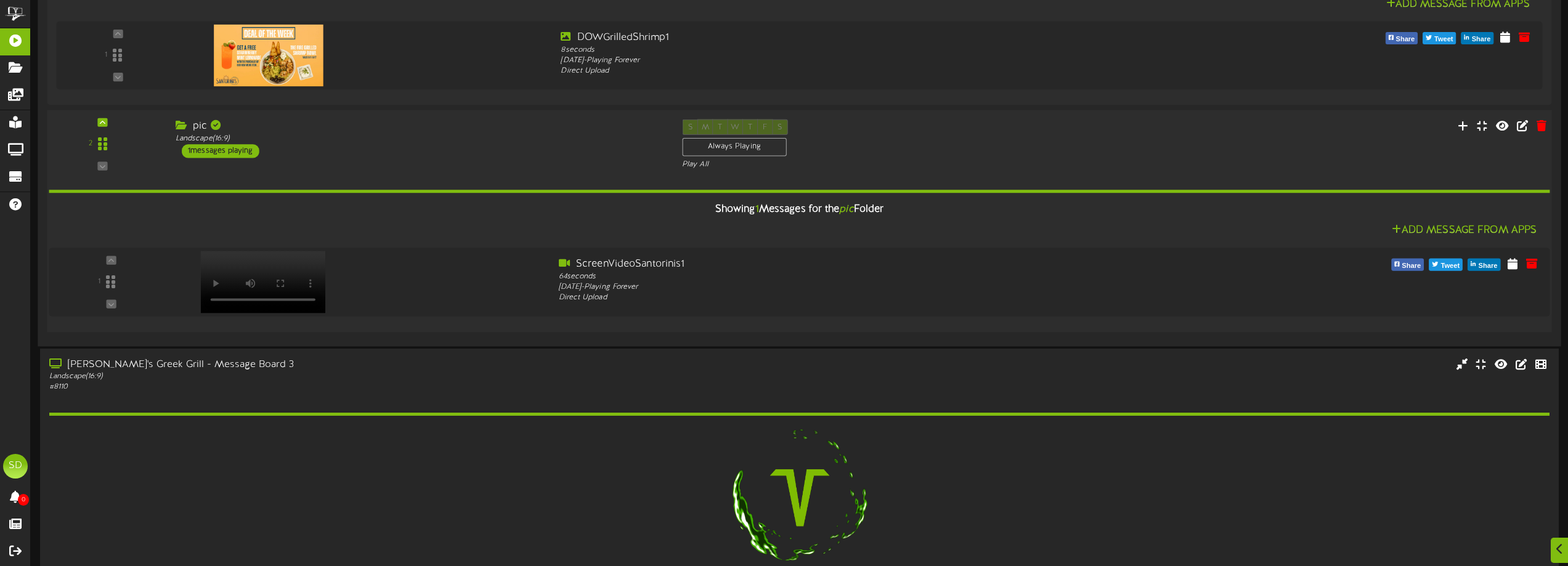
scroll to position [814, 0]
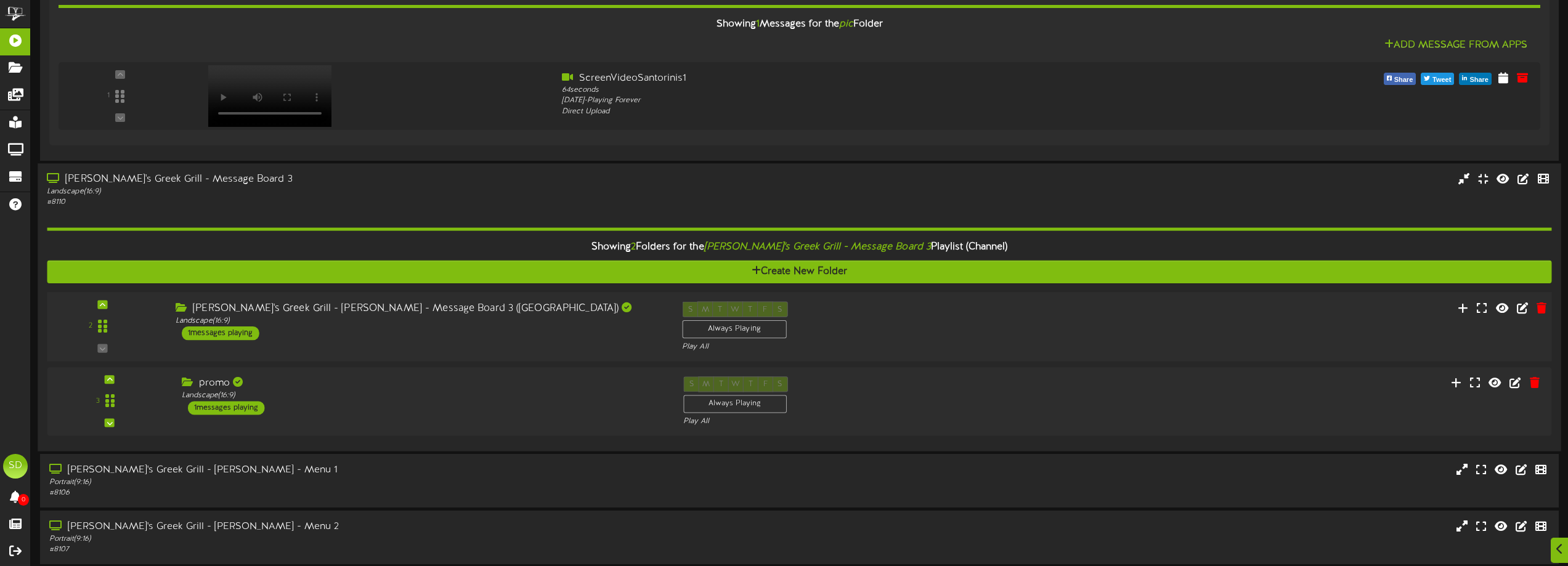
click at [513, 335] on div "Santorini's Greek Grill - Sandy - Message Board 3 (East Wall) Landscape ( 16:9 …" at bounding box center [420, 320] width 507 height 38
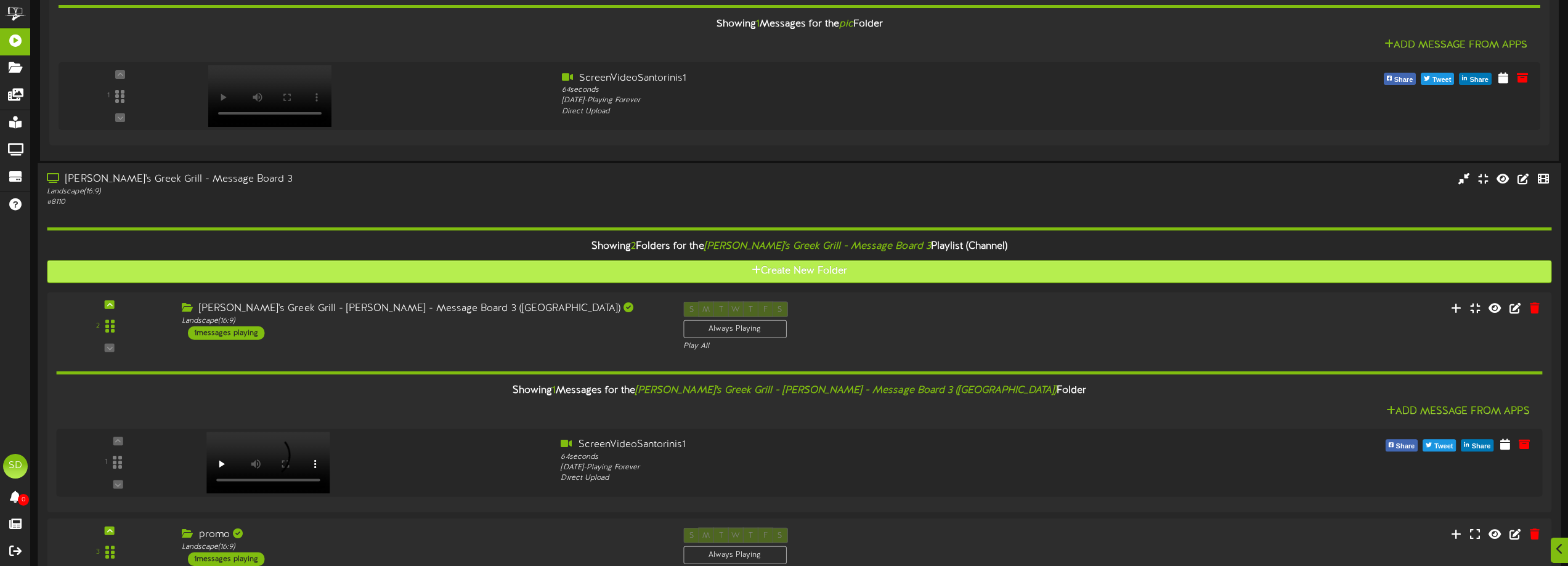
scroll to position [1013, 0]
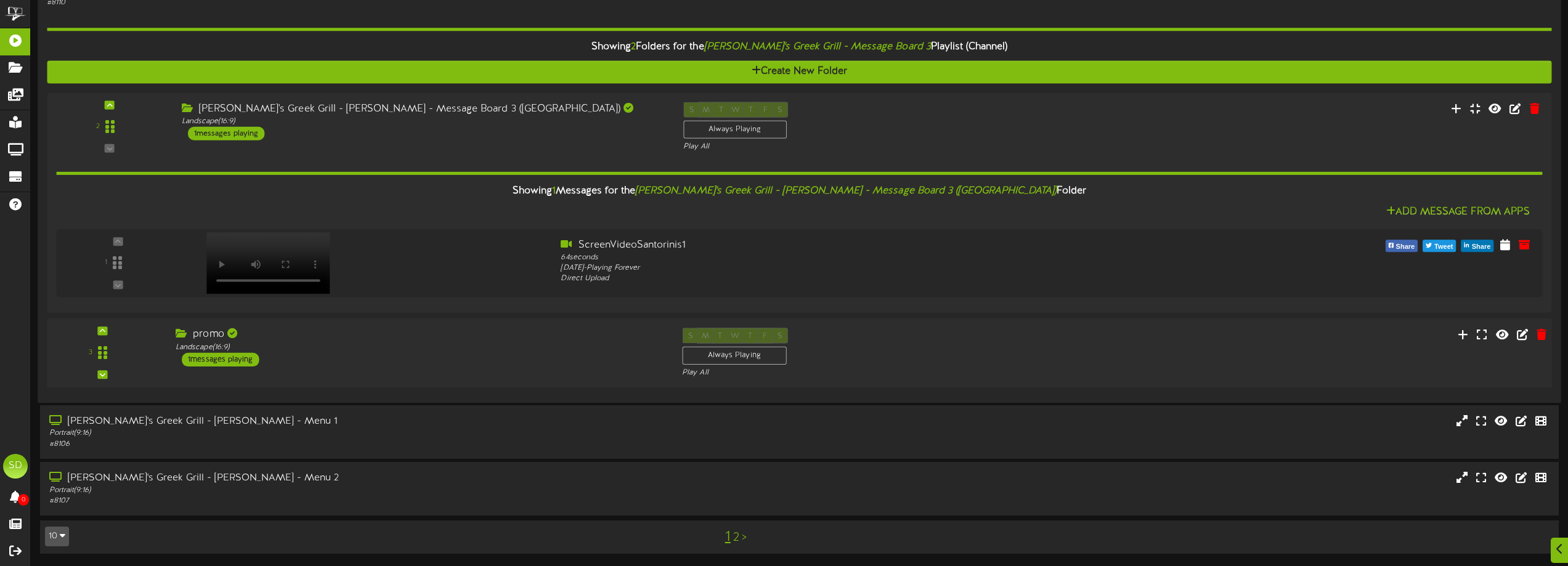
click at [440, 362] on div "promo Landscape ( 16:9 ) 1 messages playing" at bounding box center [420, 347] width 507 height 38
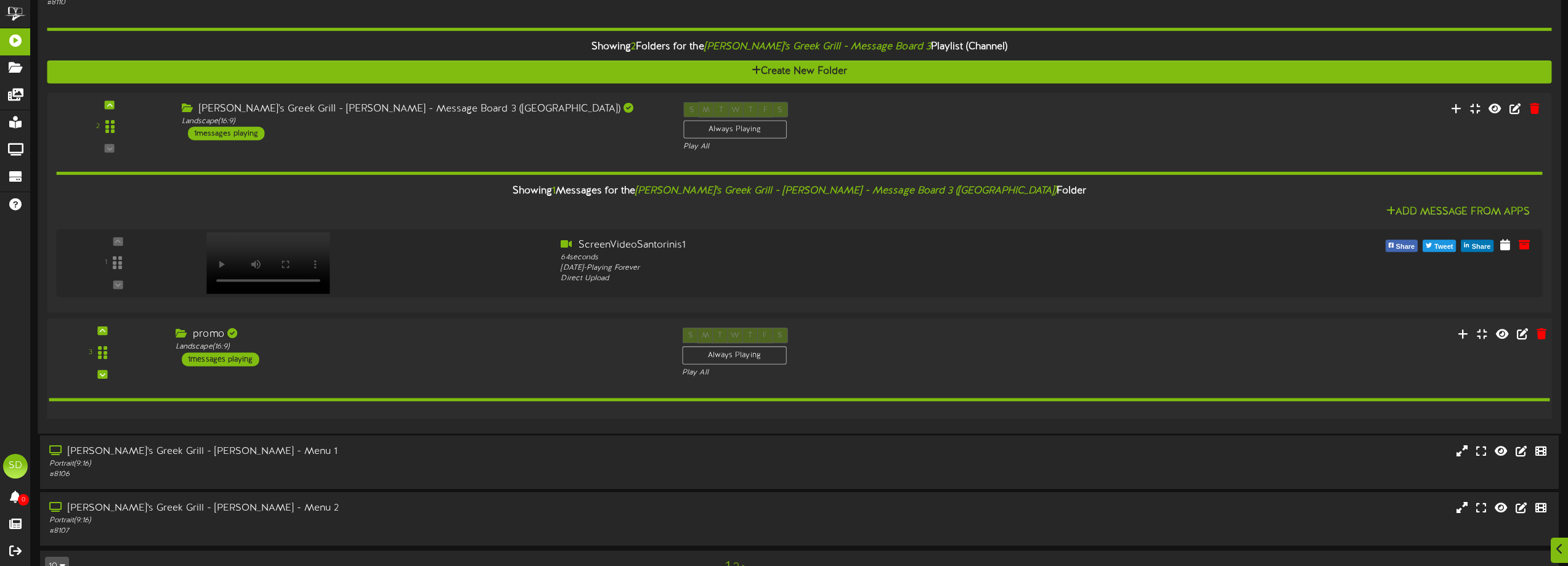
scroll to position [1013, 0]
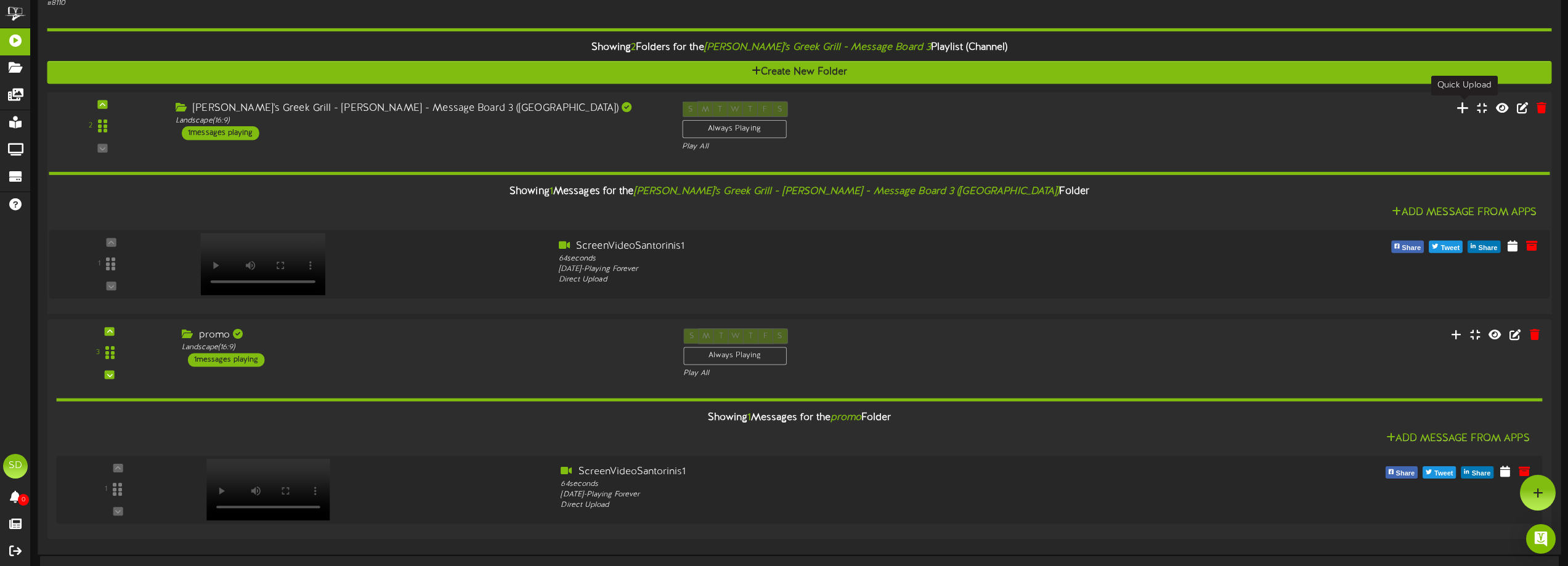
click at [1465, 110] on icon at bounding box center [1463, 107] width 13 height 14
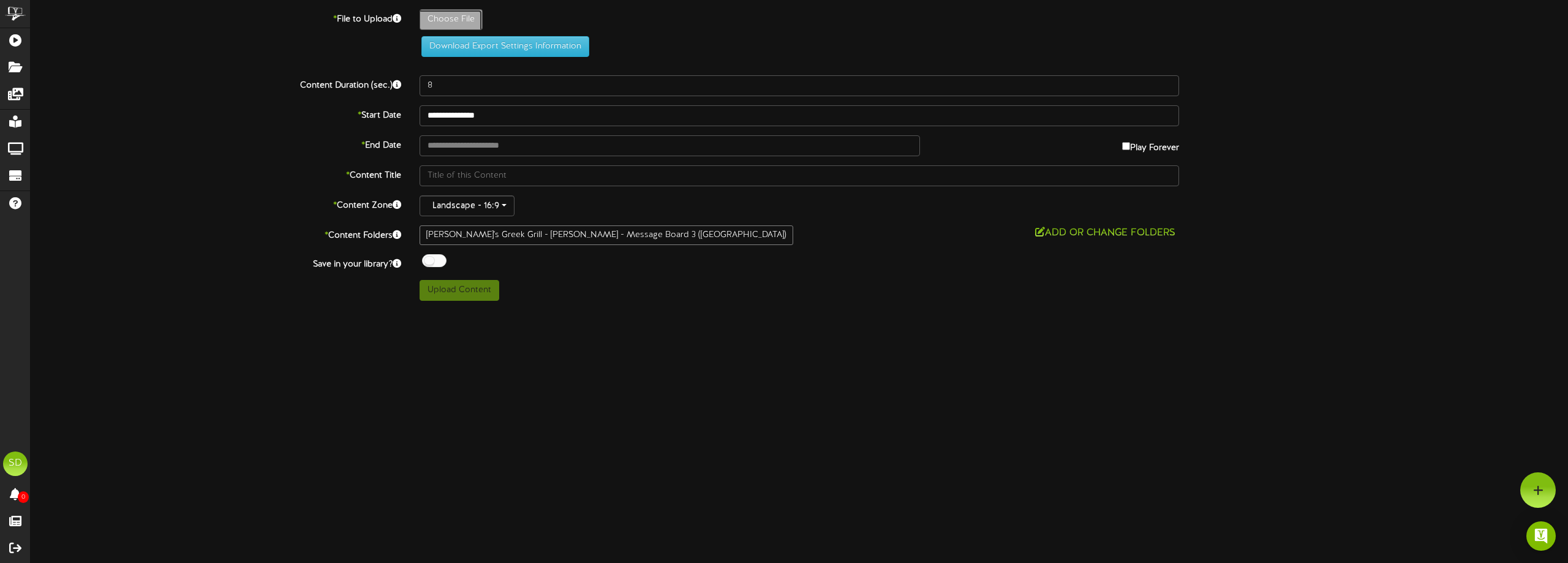
type input "**********"
type input "DOWGrilledShrimp1"
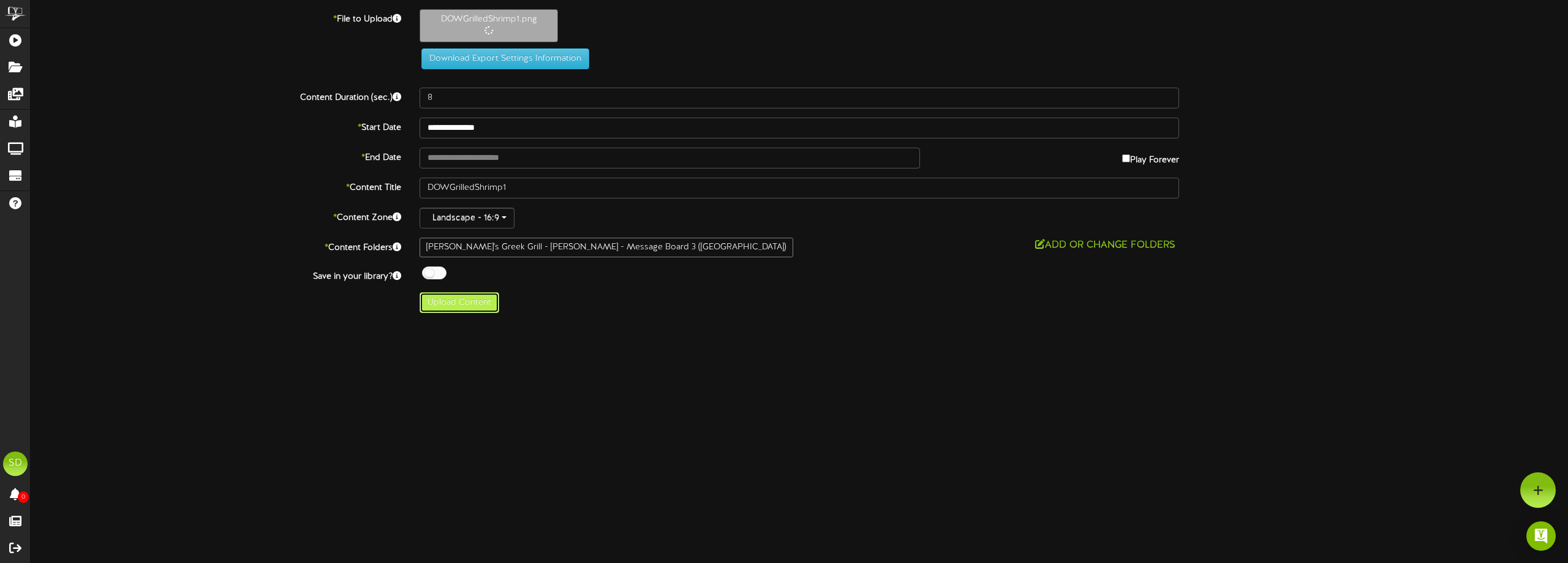
click at [490, 300] on button "Upload Content" at bounding box center [459, 302] width 79 height 21
type input "**********"
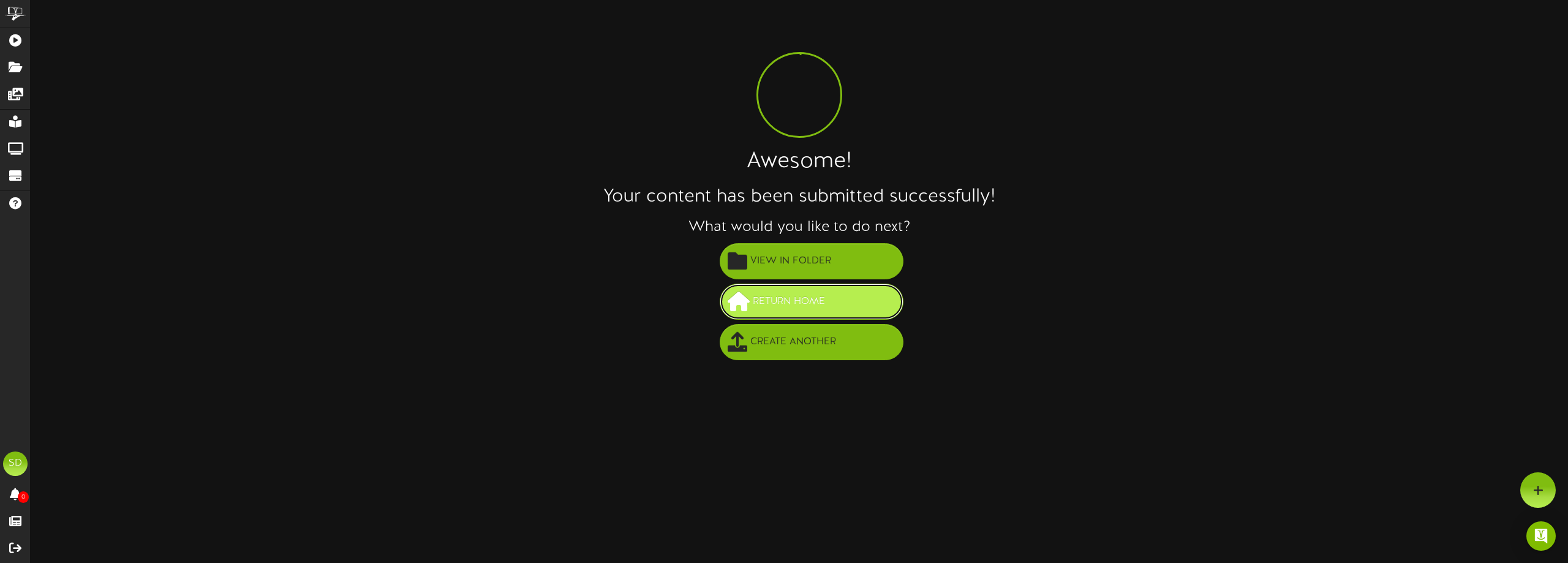
click at [818, 297] on span "Return Home" at bounding box center [789, 302] width 79 height 21
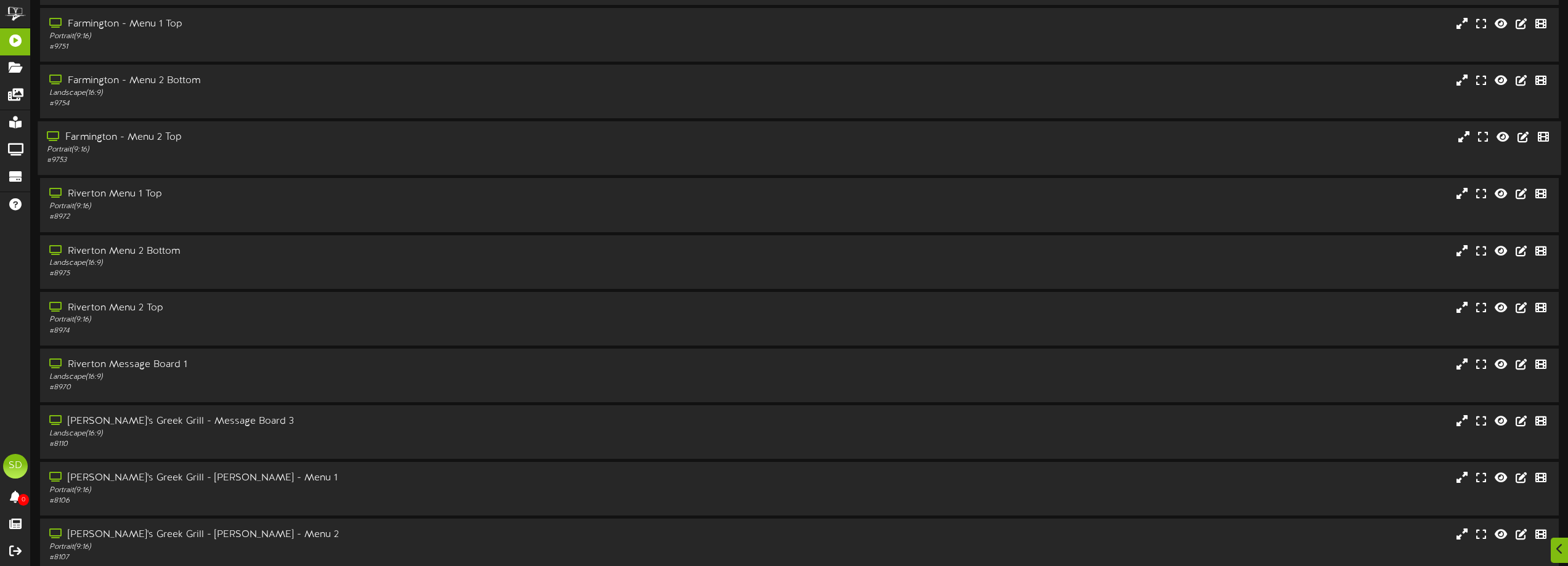
scroll to position [95, 0]
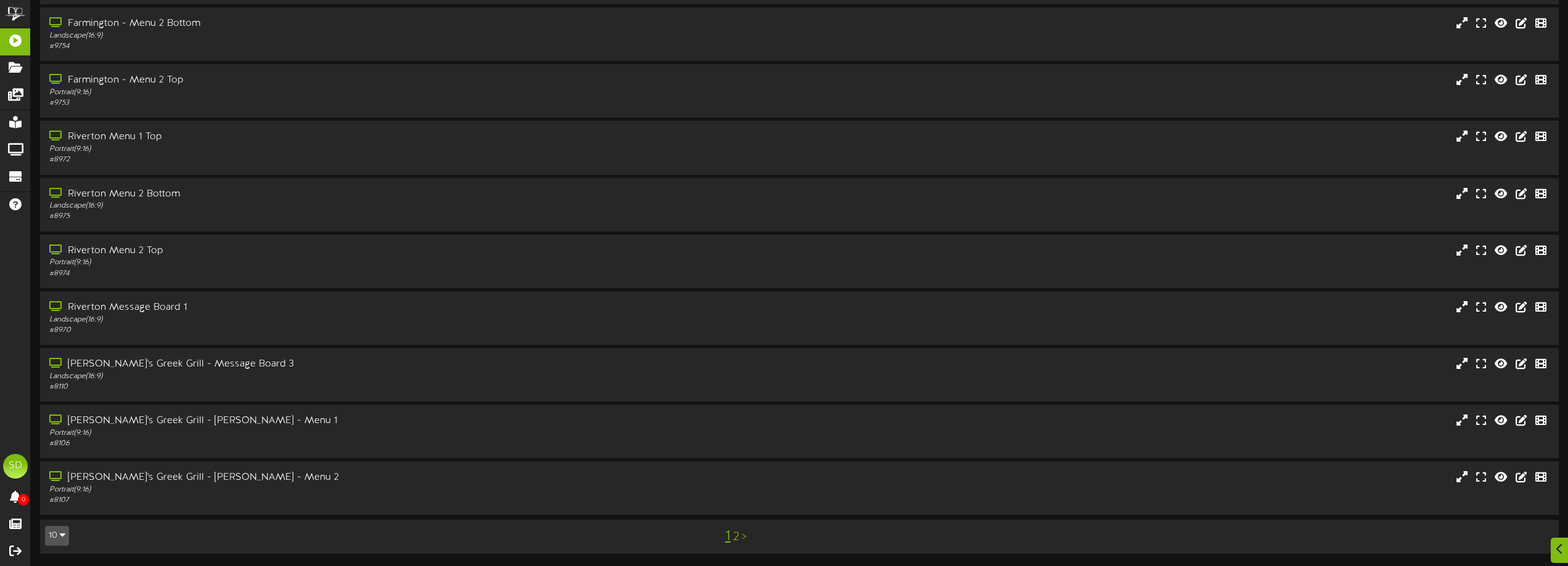
click at [58, 536] on button "10" at bounding box center [57, 536] width 24 height 20
click at [63, 510] on div "100" at bounding box center [57, 512] width 24 height 19
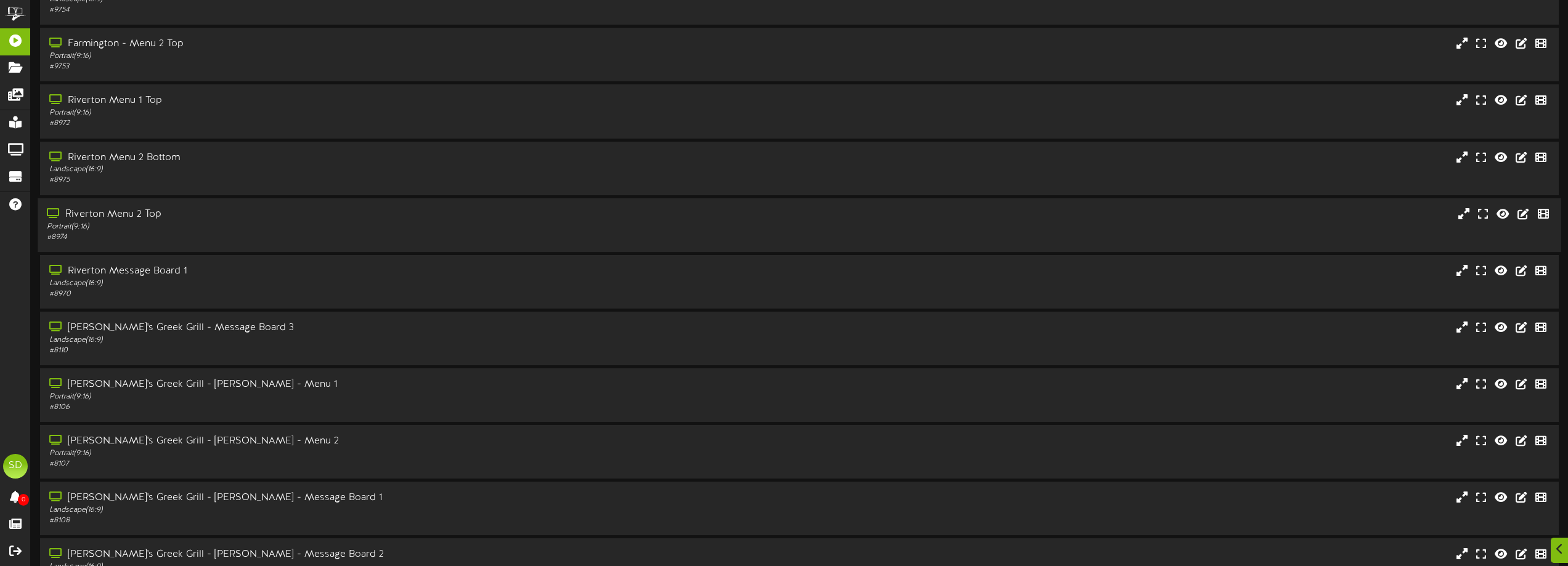
scroll to position [207, 0]
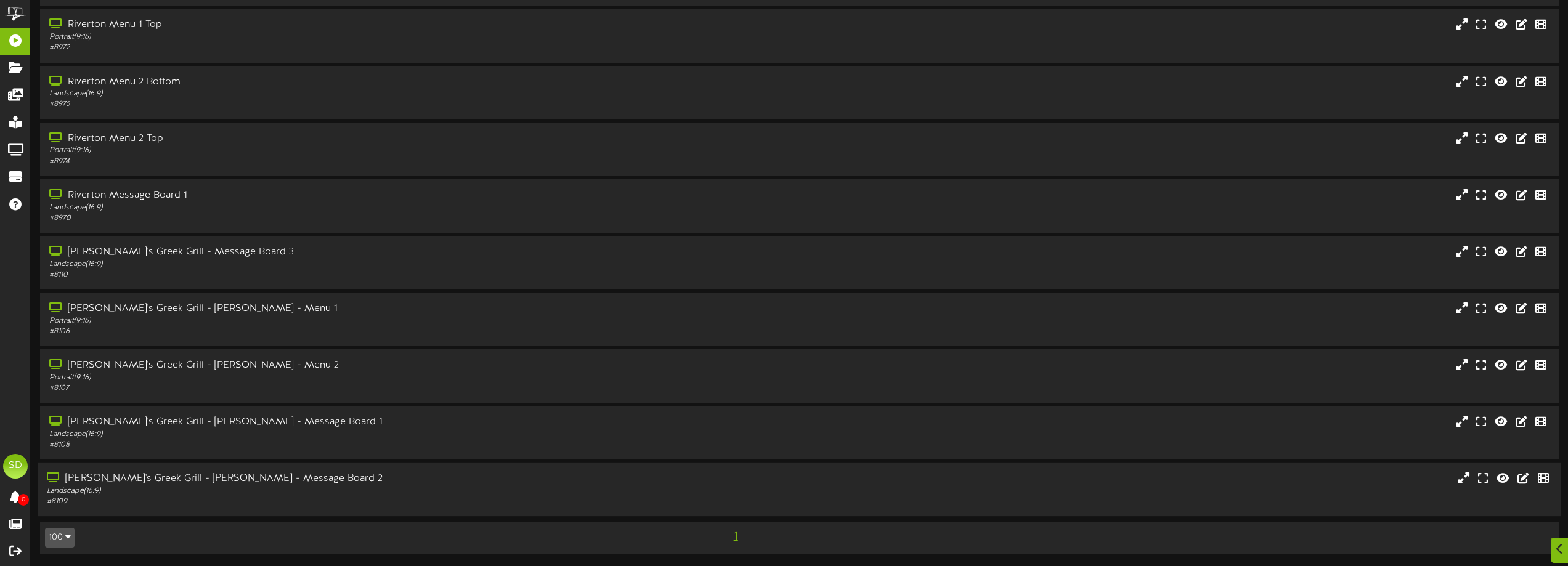
click at [289, 478] on div "Santorini's Greek Grill - Sandy - Message Board 2" at bounding box center [355, 478] width 616 height 14
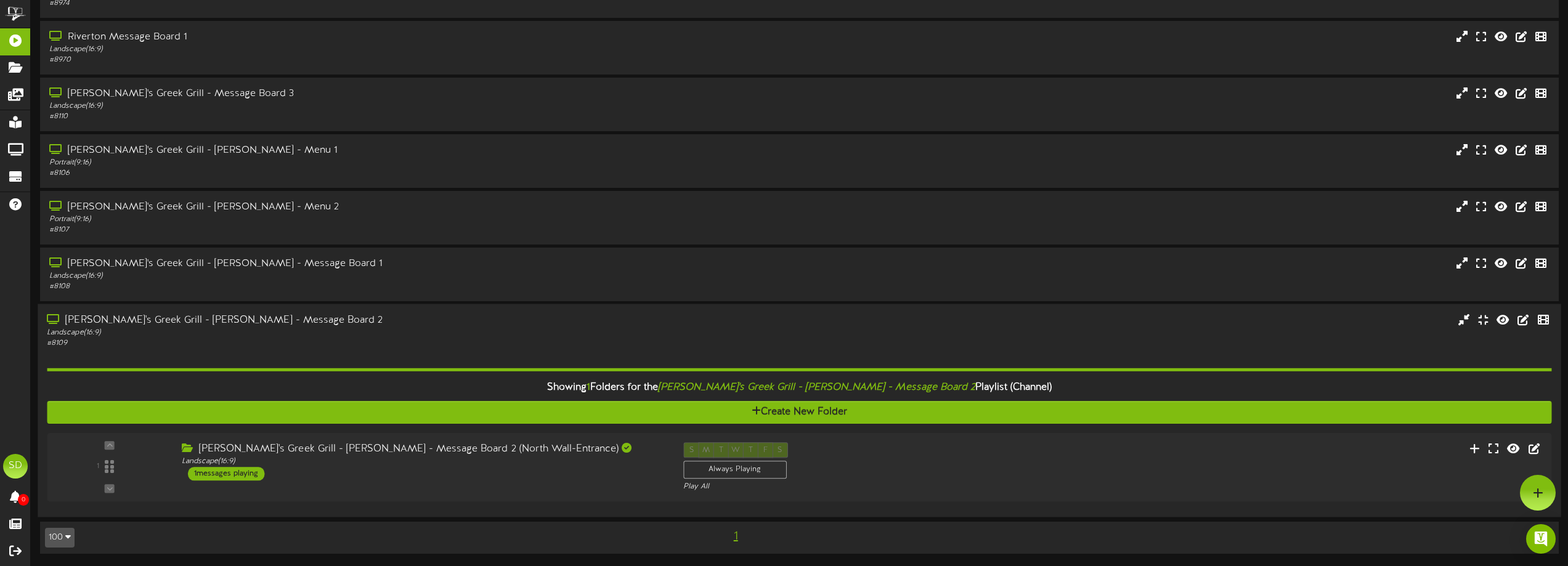
scroll to position [365, 0]
click at [468, 471] on div "Santorini's Greek Grill - Sandy - Message Board 2 (North Wall-Entrance) Landsca…" at bounding box center [420, 461] width 507 height 38
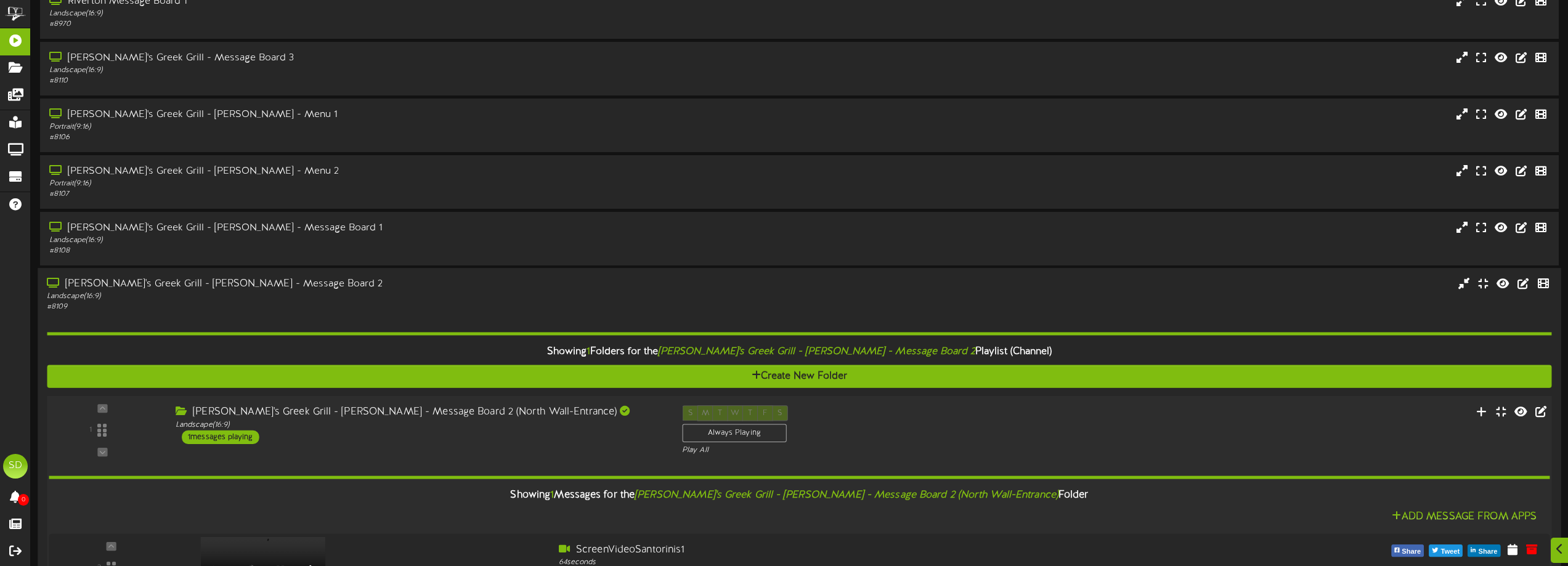
scroll to position [516, 0]
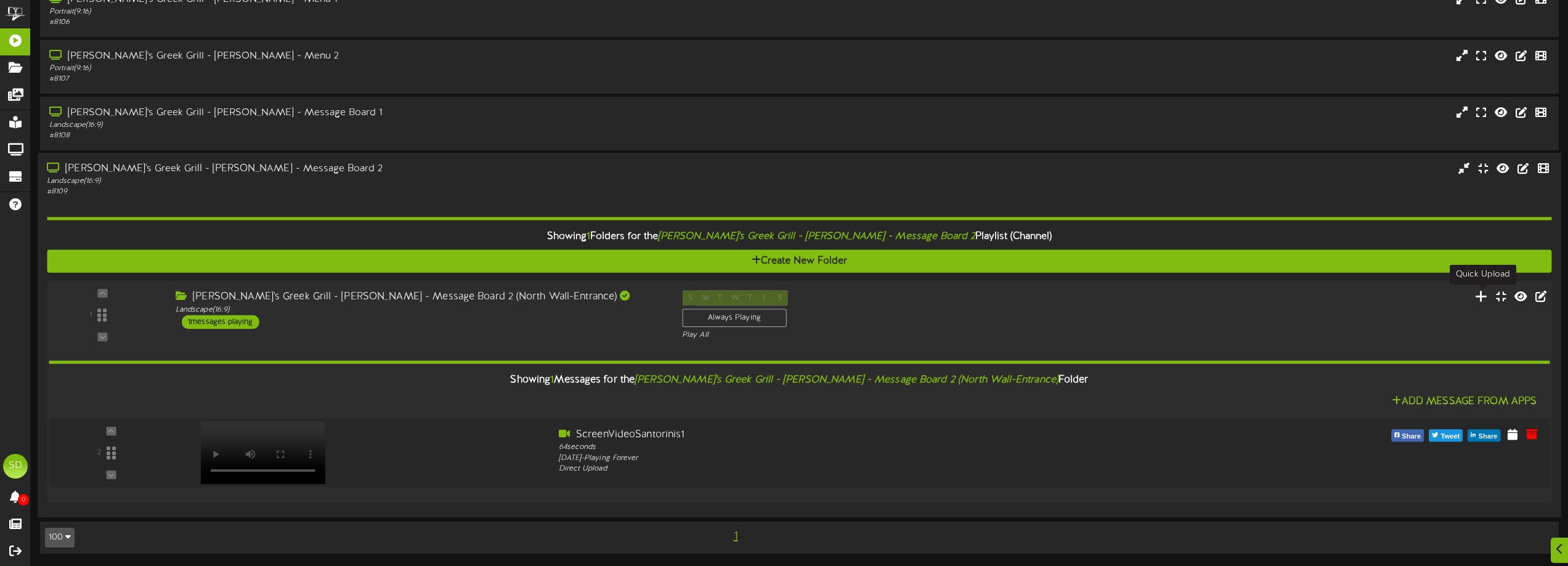
click at [1487, 297] on icon at bounding box center [1481, 295] width 13 height 14
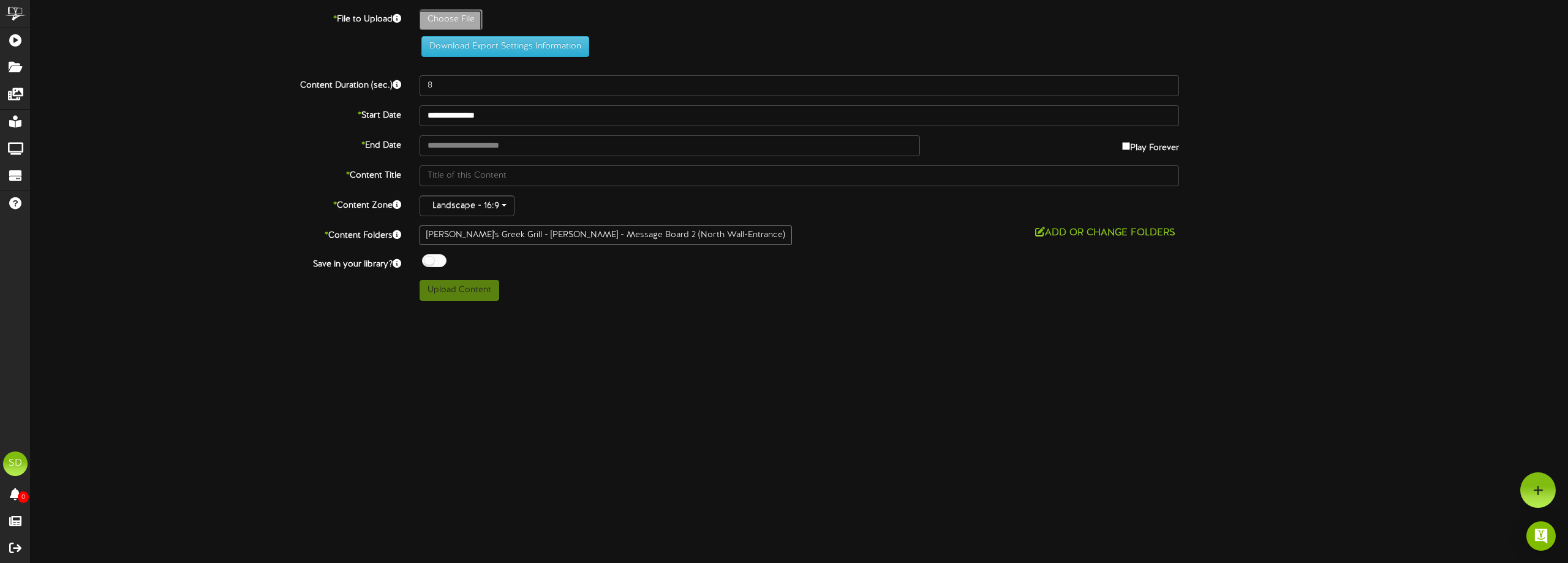
type input "**********"
type input "DOWGrilledShrimp1"
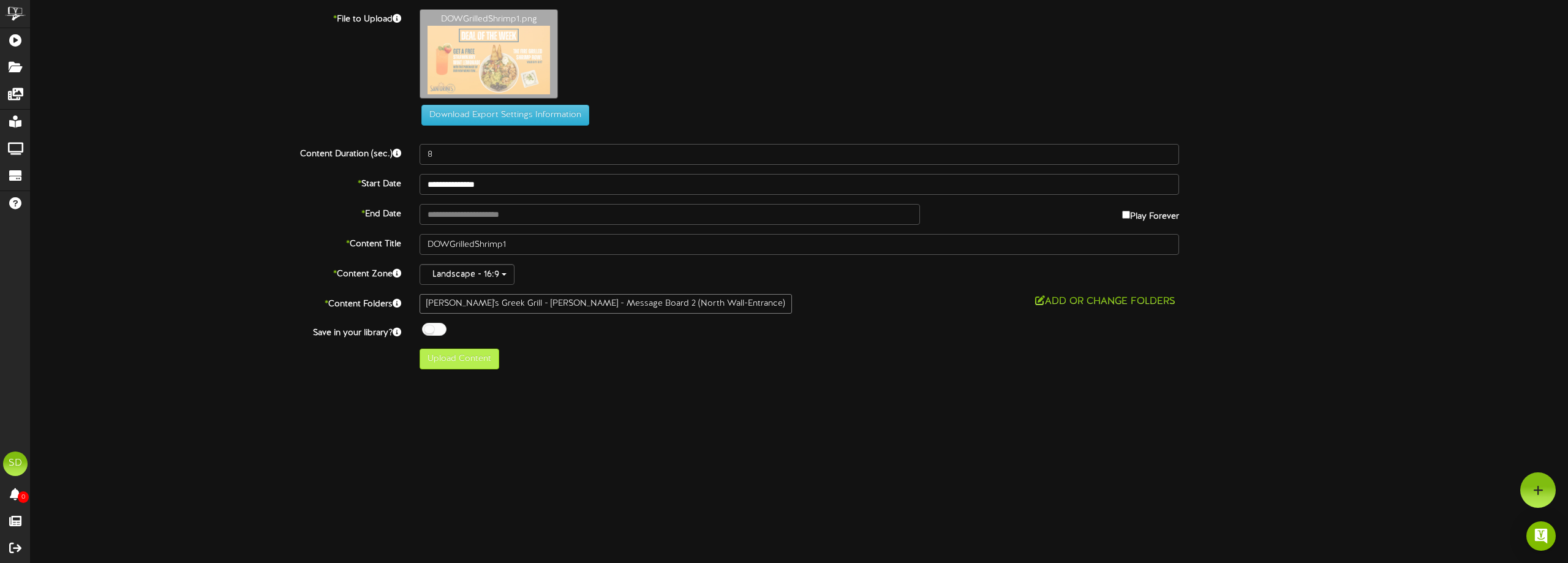
click at [444, 301] on div "[PERSON_NAME]'s Greek Grill - [PERSON_NAME] - Message Board 2 (North Wall-Entra…" at bounding box center [606, 304] width 373 height 20
